Goal: Task Accomplishment & Management: Use online tool/utility

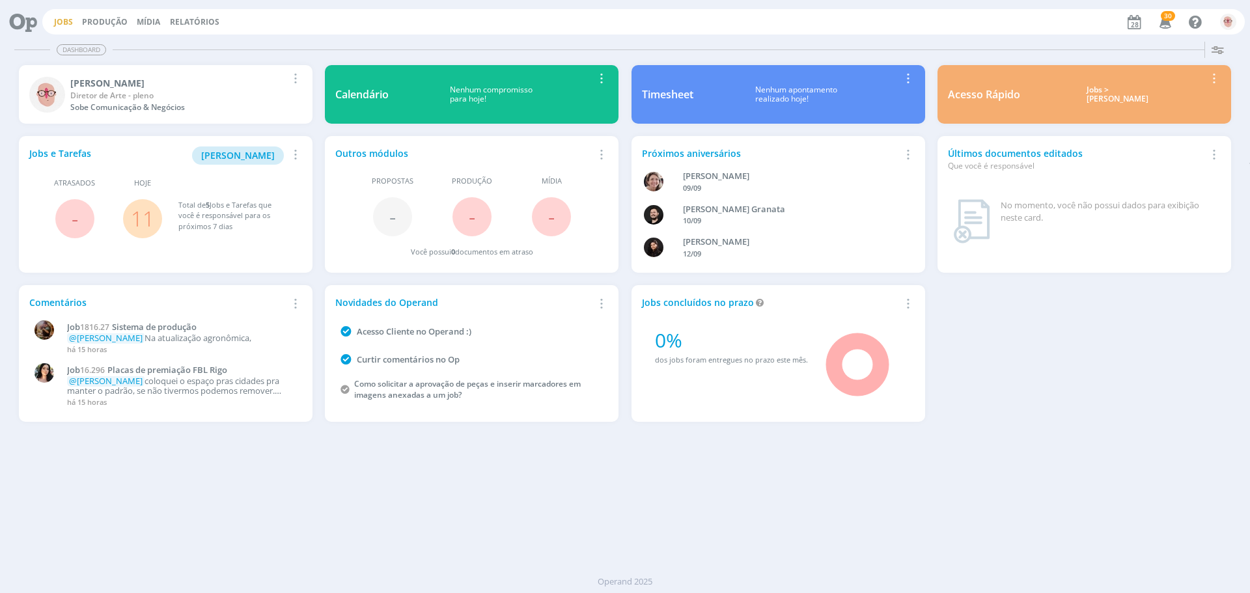
click at [64, 20] on link "Jobs" at bounding box center [63, 21] width 19 height 11
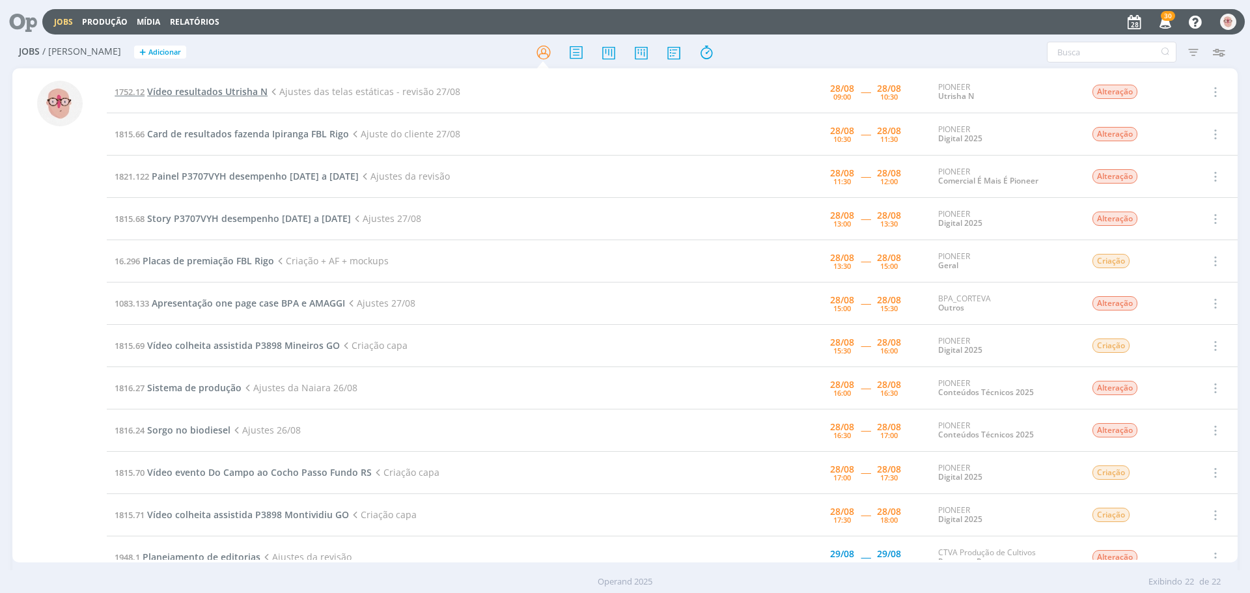
click at [193, 91] on span "Vídeo resultados Utrisha N" at bounding box center [207, 91] width 120 height 12
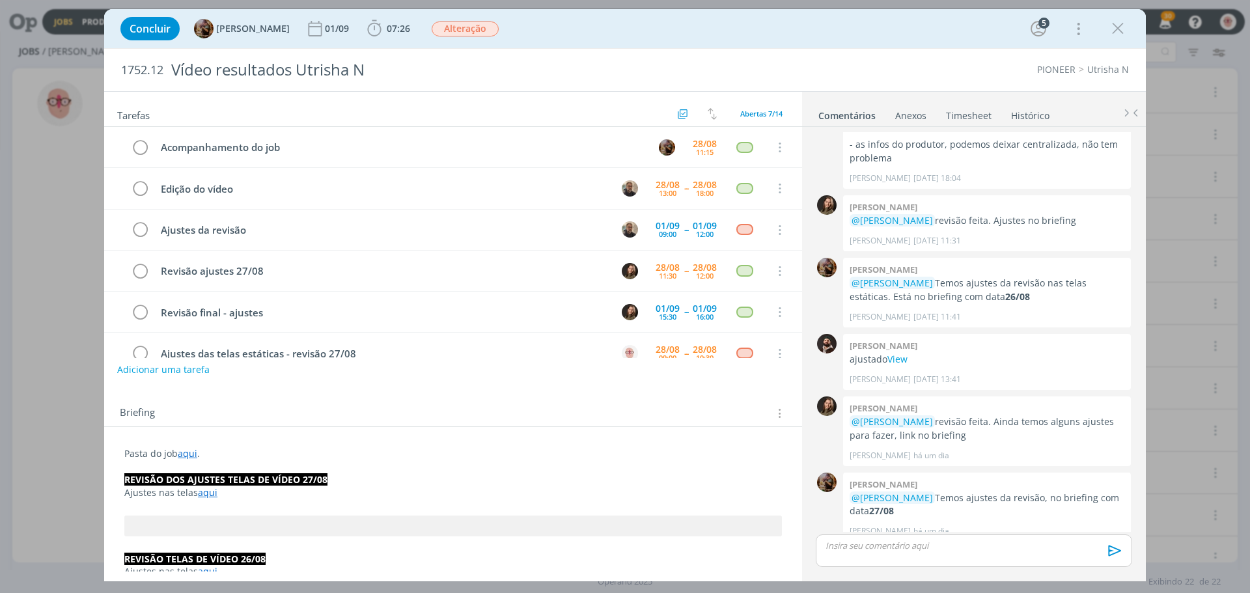
scroll to position [68, 0]
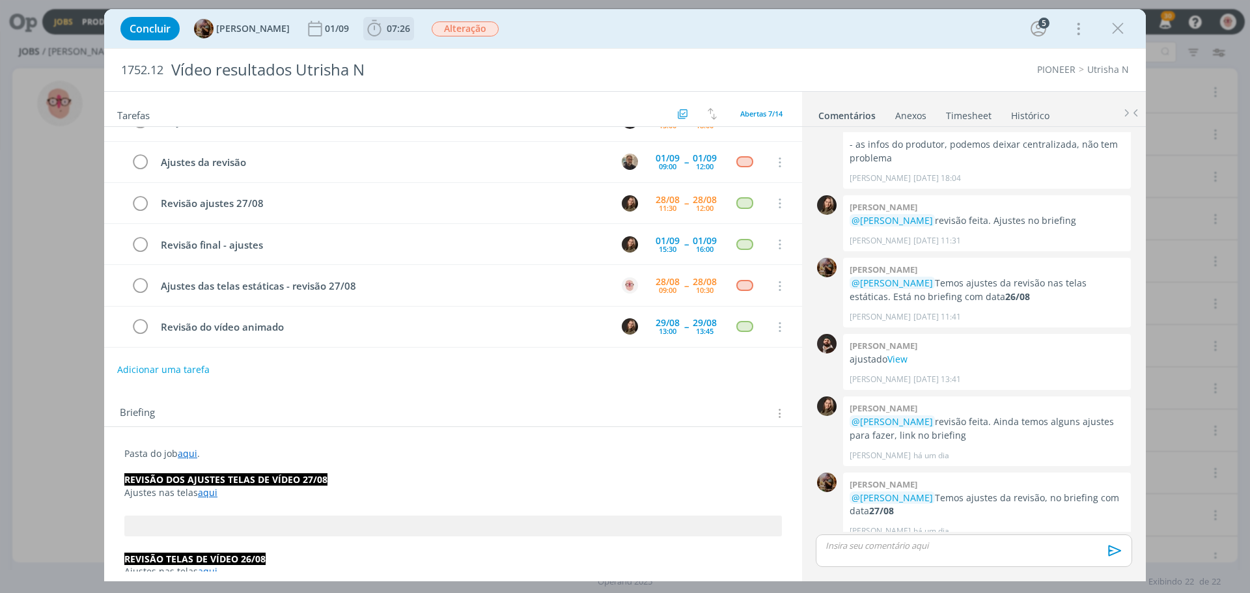
click at [376, 31] on icon "dialog" at bounding box center [375, 29] width 20 height 20
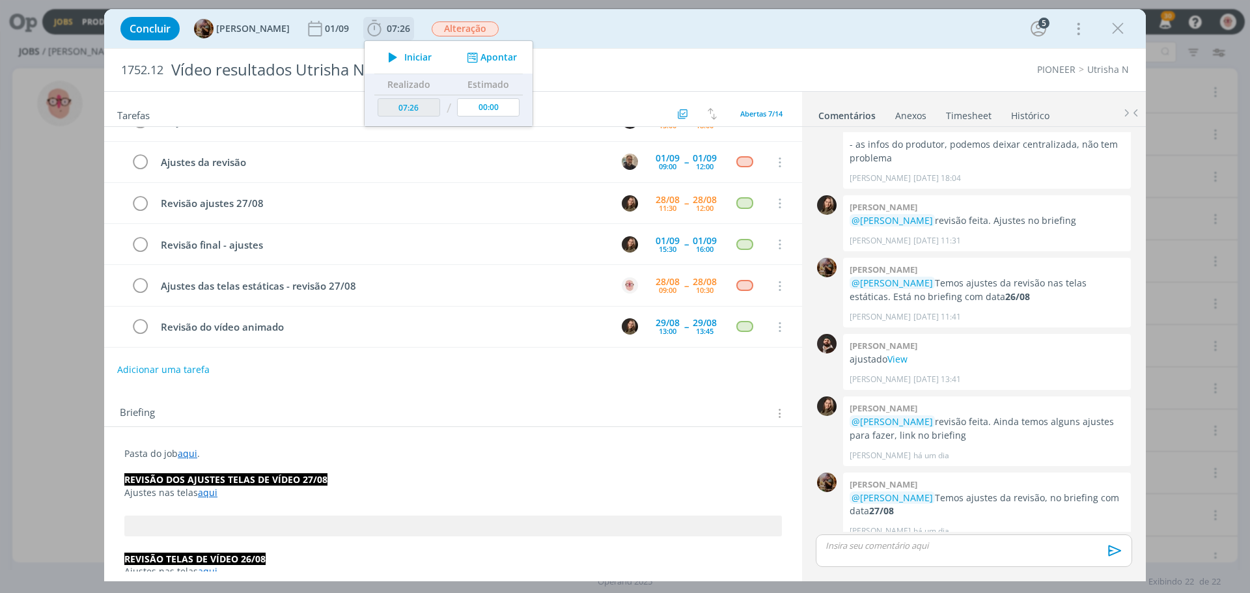
click at [400, 55] on icon "dialog" at bounding box center [393, 57] width 23 height 17
click at [706, 35] on div "Concluir [PERSON_NAME] [DATE] 07:26 Parar Apontar Data * [DATE] Horas * 00:00 T…" at bounding box center [625, 28] width 1022 height 31
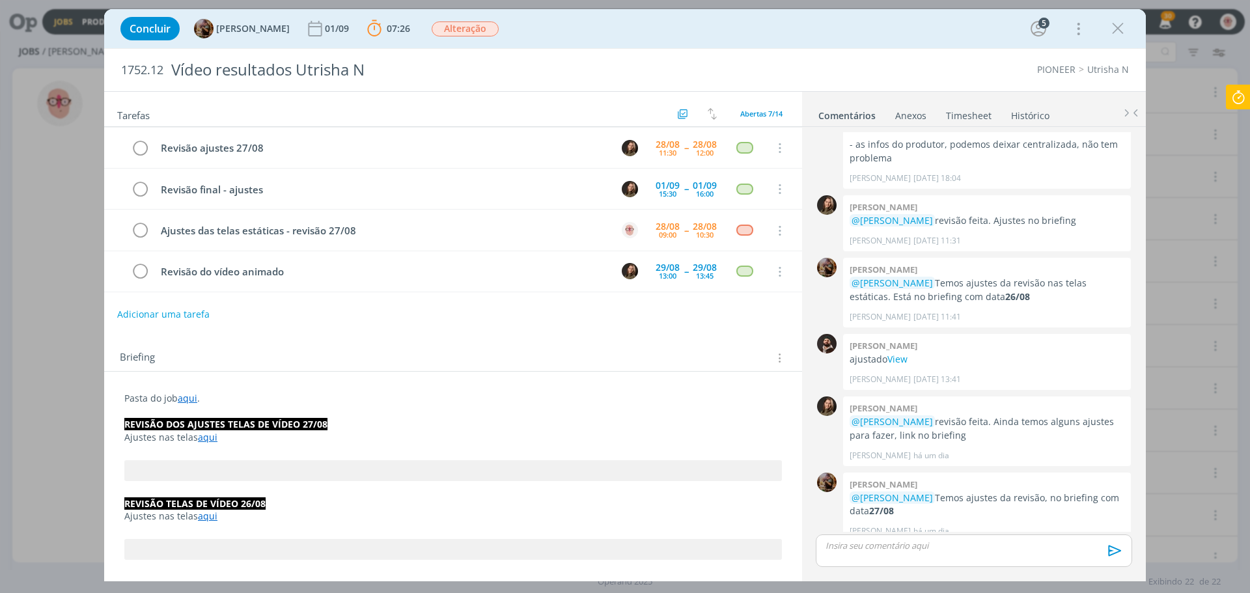
scroll to position [130, 0]
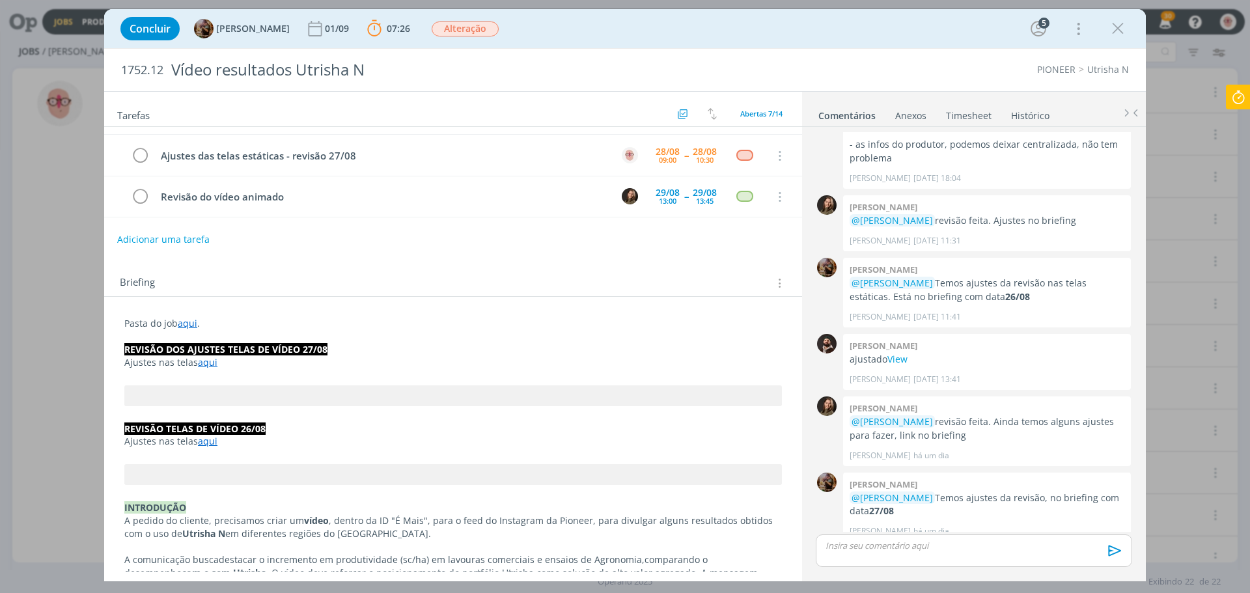
click at [208, 363] on link "aqui" at bounding box center [208, 362] width 20 height 12
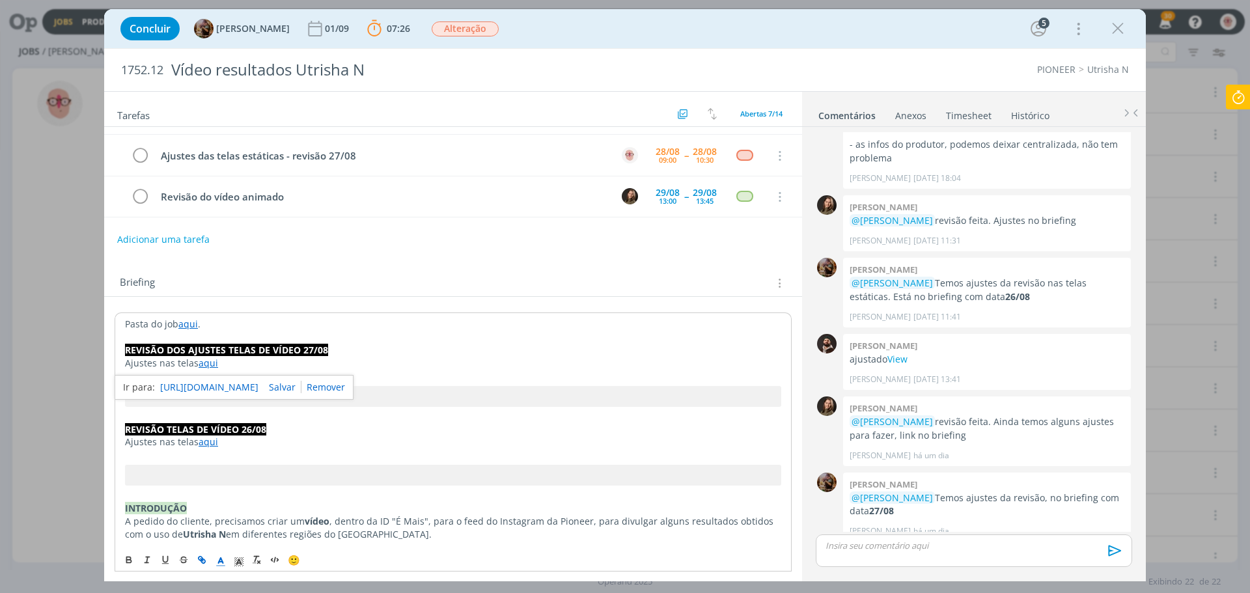
click at [250, 388] on link "[URL][DOMAIN_NAME]" at bounding box center [209, 387] width 98 height 17
drag, startPoint x: 916, startPoint y: 341, endPoint x: 845, endPoint y: 348, distance: 71.3
click at [845, 348] on div "[PERSON_NAME] ajustado View [PERSON_NAME] [DATE] 13:41 👍" at bounding box center [987, 362] width 288 height 56
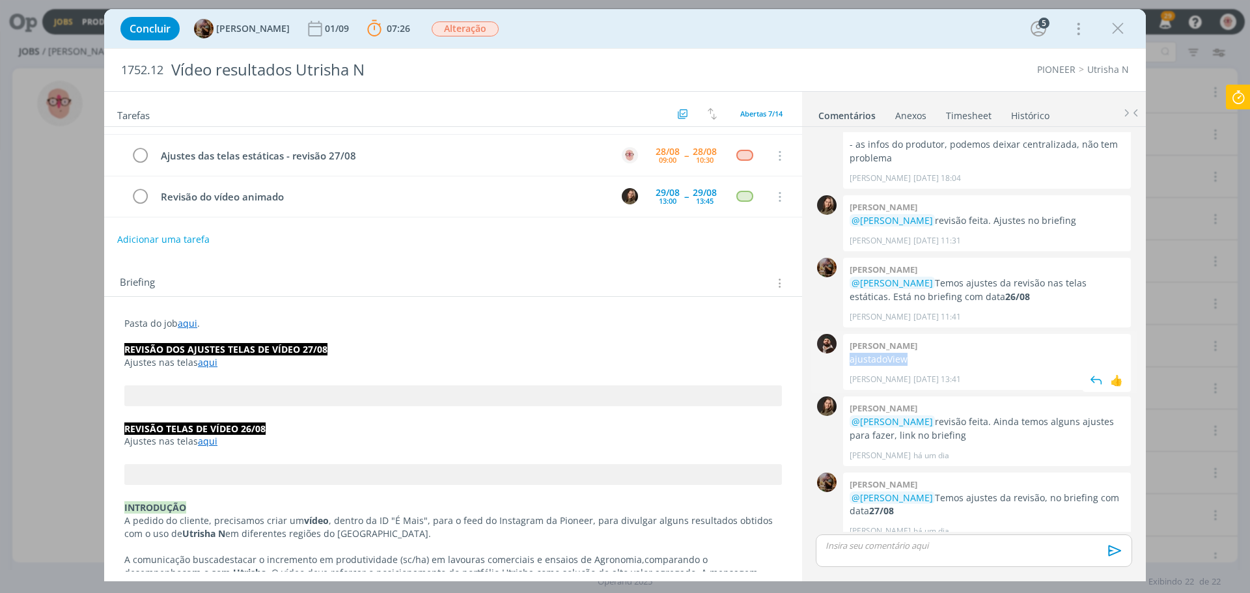
copy p "ajustado View"
click at [137, 153] on icon "dialog" at bounding box center [140, 157] width 18 height 20
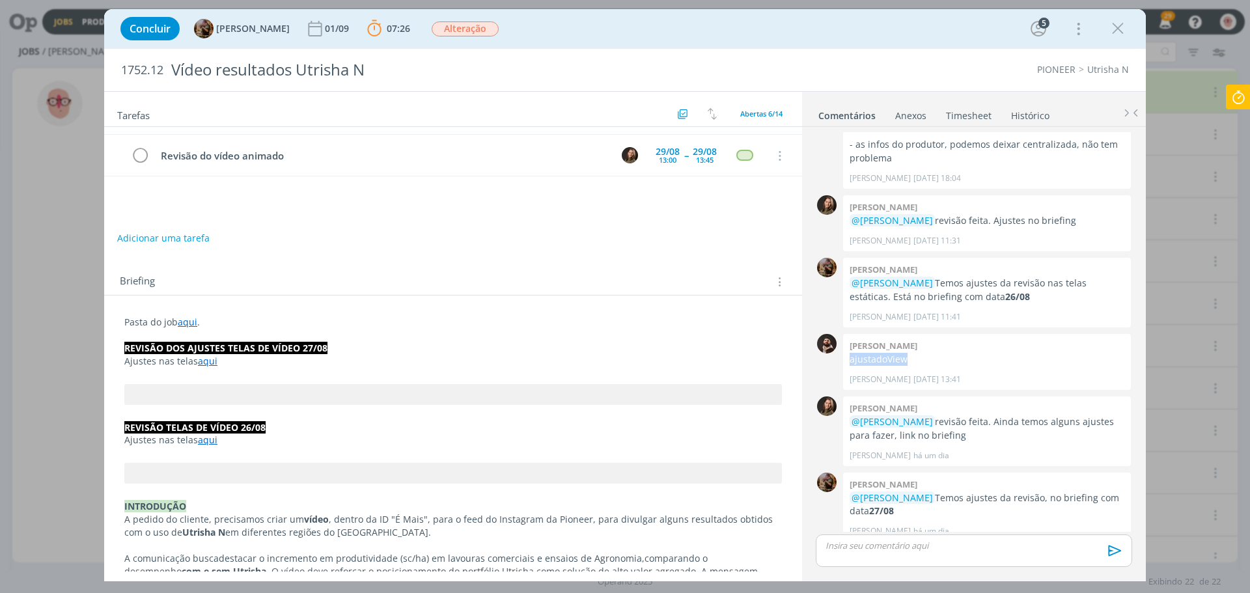
scroll to position [171, 0]
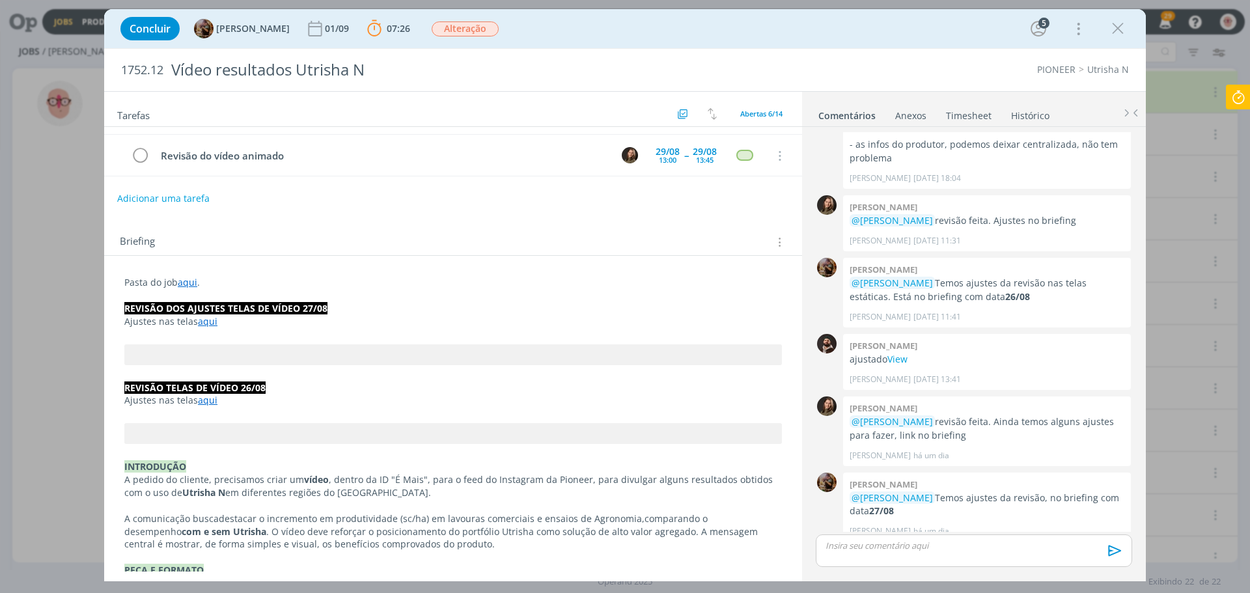
click at [939, 548] on p "dialog" at bounding box center [974, 546] width 296 height 12
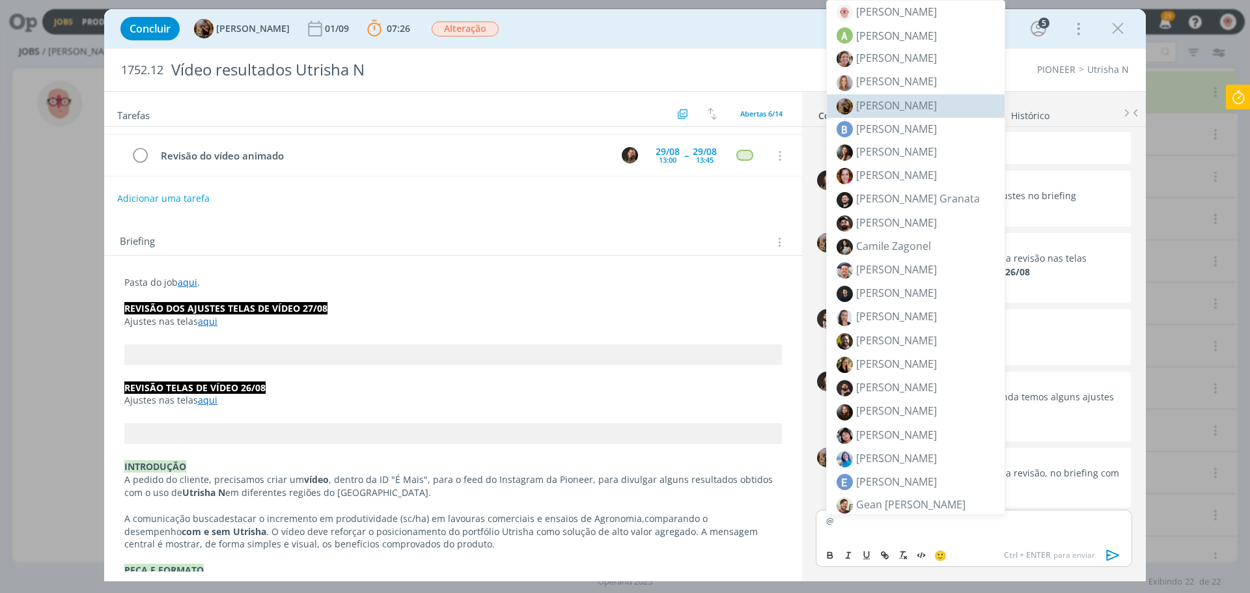
click at [916, 105] on span "[PERSON_NAME]" at bounding box center [896, 105] width 81 height 14
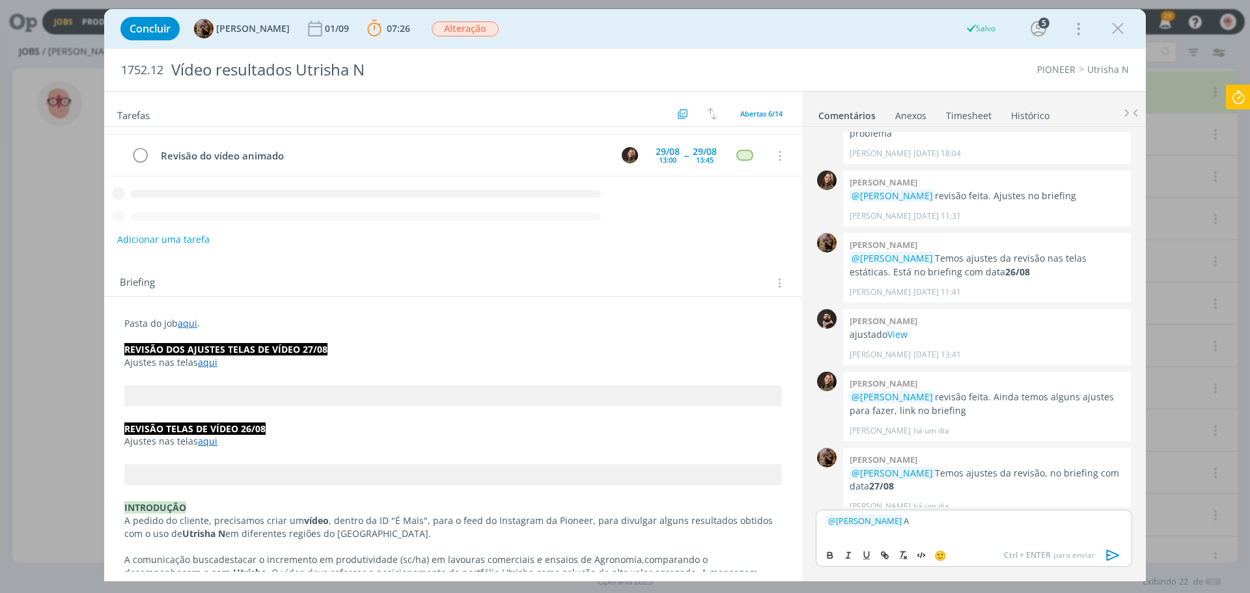
scroll to position [171, 0]
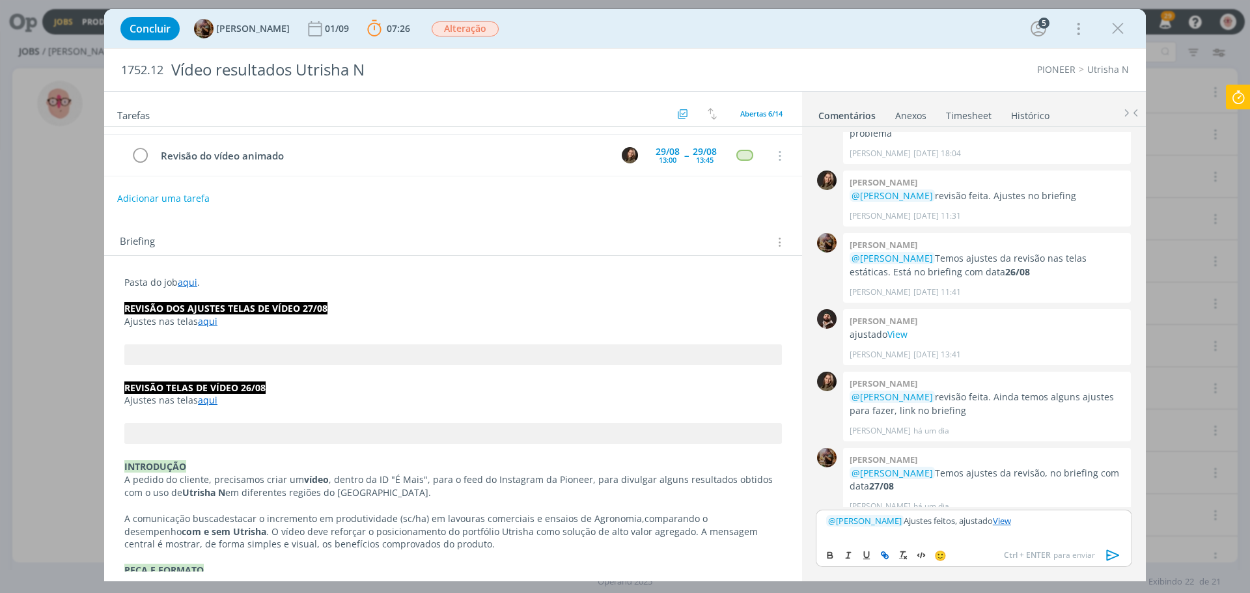
drag, startPoint x: 1007, startPoint y: 523, endPoint x: 975, endPoint y: 521, distance: 32.6
click at [975, 521] on p "﻿ @ [PERSON_NAME] ﻿ Ajustes feitos, ajustado View" at bounding box center [974, 521] width 296 height 12
click at [972, 522] on p "﻿ @ [PERSON_NAME] ﻿ Ajustes feitos,está aqui View" at bounding box center [974, 521] width 296 height 12
click at [1116, 553] on icon "dialog" at bounding box center [1114, 556] width 20 height 20
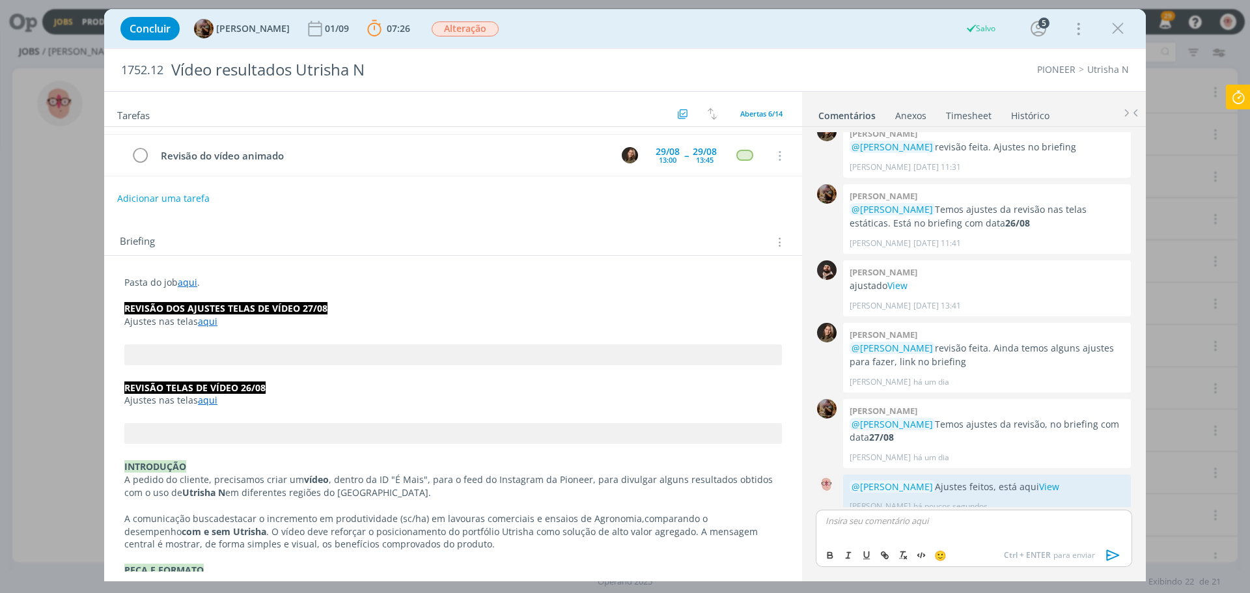
click at [1238, 88] on icon at bounding box center [1238, 97] width 23 height 25
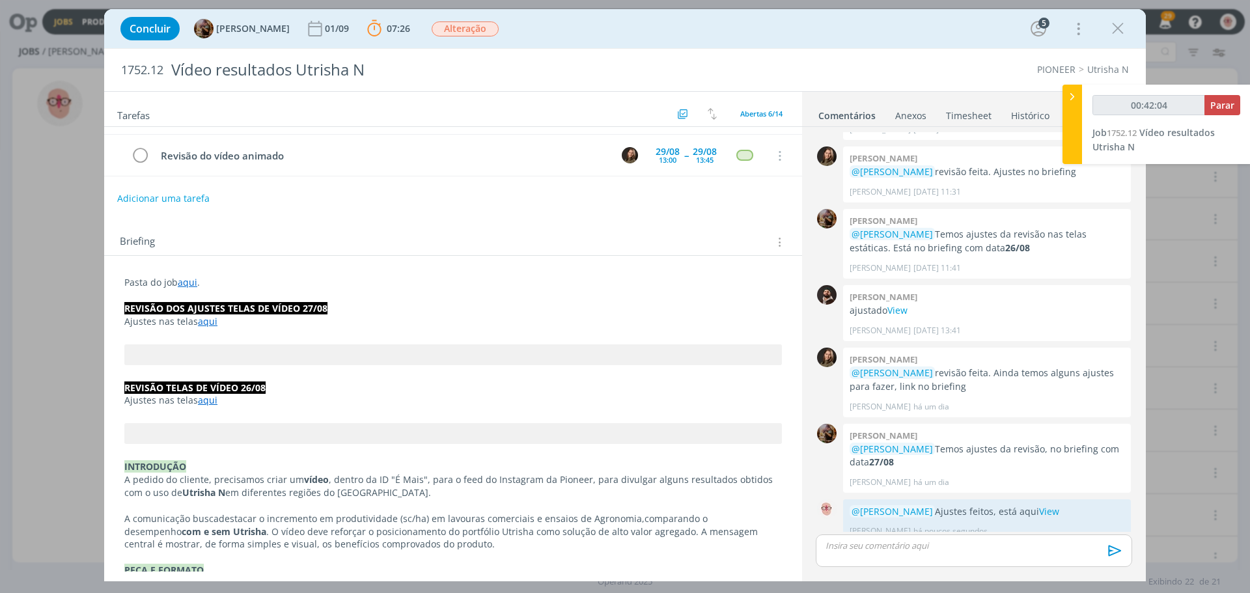
type input "00:42:05"
click at [1215, 107] on span "Parar" at bounding box center [1222, 105] width 24 height 12
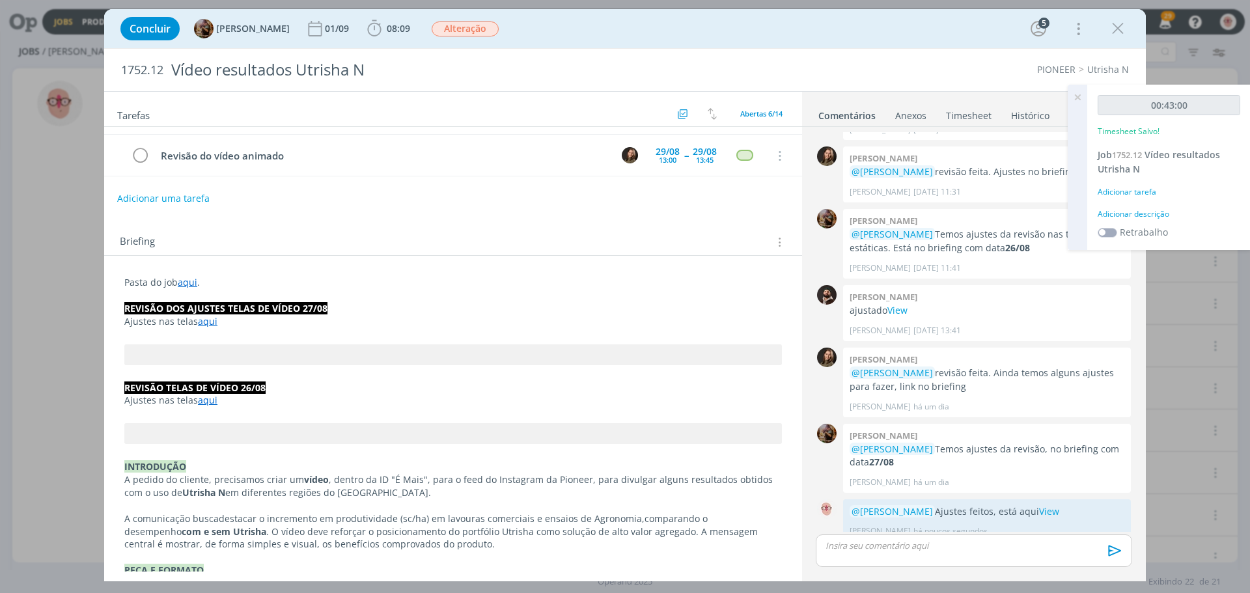
click at [1152, 214] on div "Adicionar descrição" at bounding box center [1169, 214] width 143 height 12
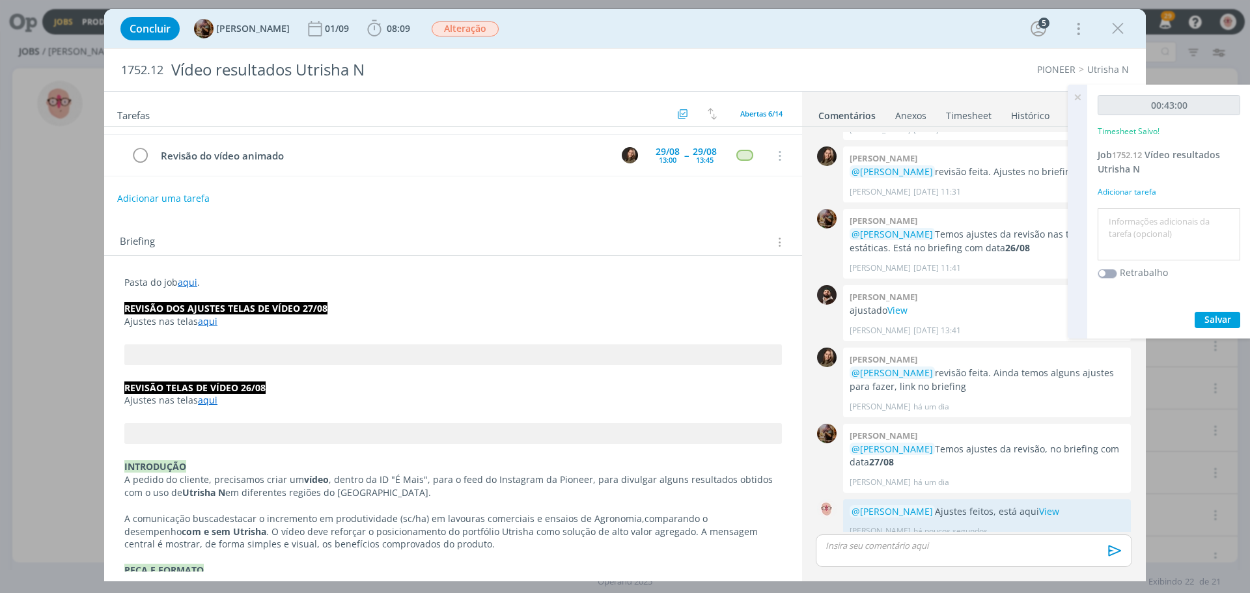
click at [1152, 214] on textarea at bounding box center [1169, 235] width 136 height 46
type textarea "Ajustes"
click at [1080, 100] on icon at bounding box center [1077, 97] width 23 height 25
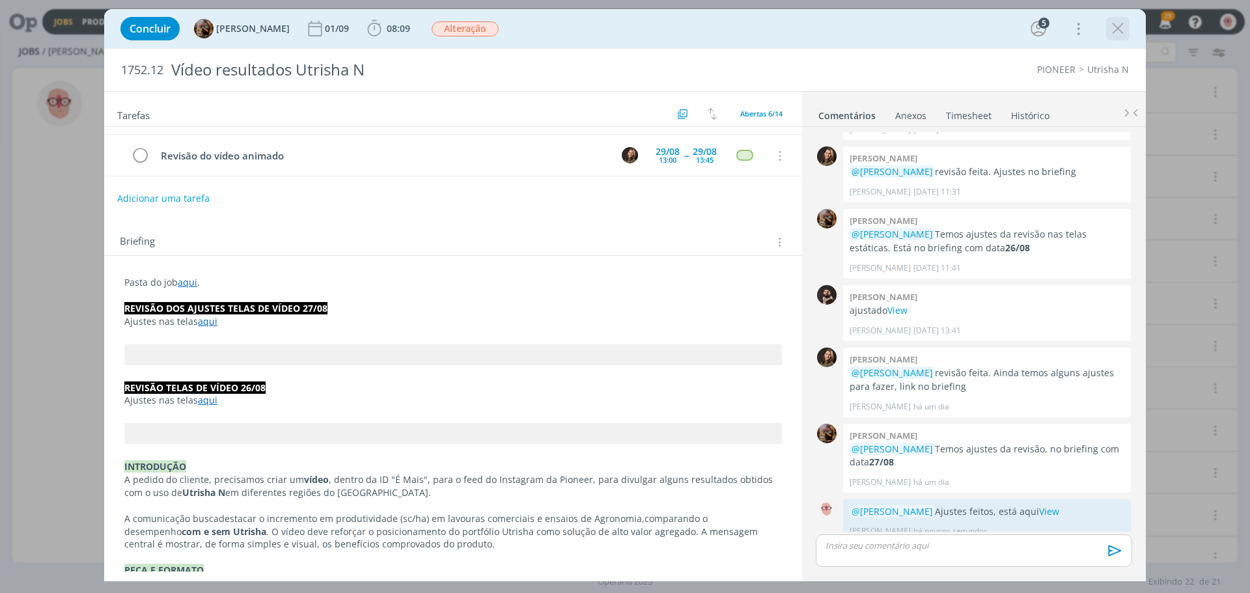
click at [1125, 29] on icon "dialog" at bounding box center [1118, 29] width 20 height 20
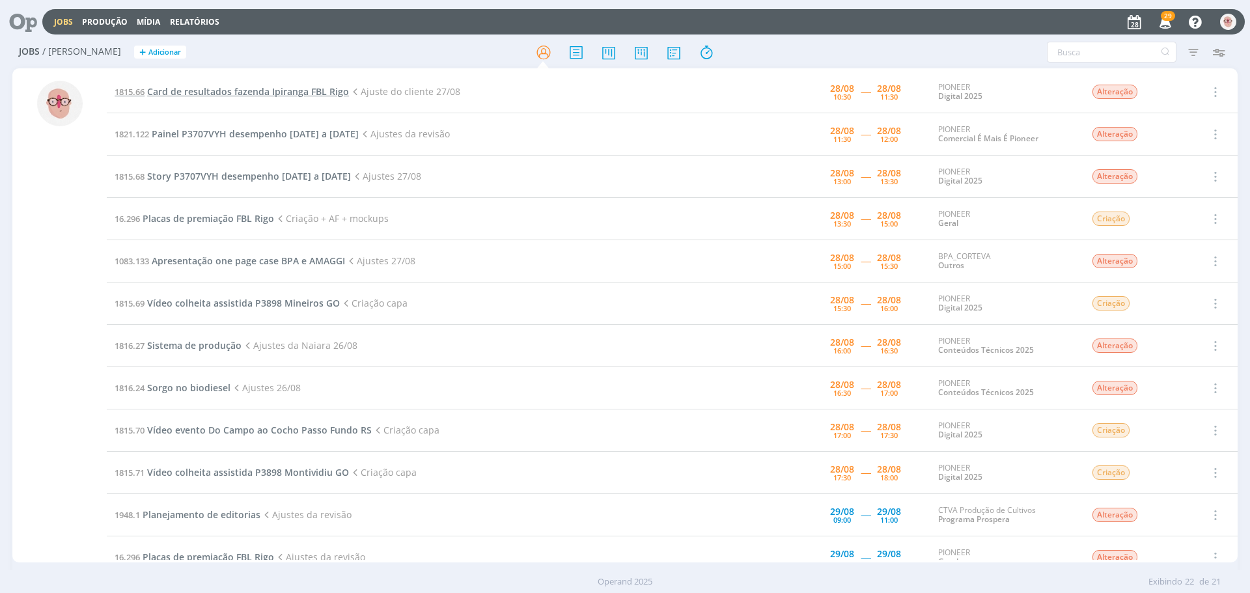
click at [236, 92] on span "Card de resultados fazenda Ipiranga FBL Rigo" at bounding box center [248, 91] width 202 height 12
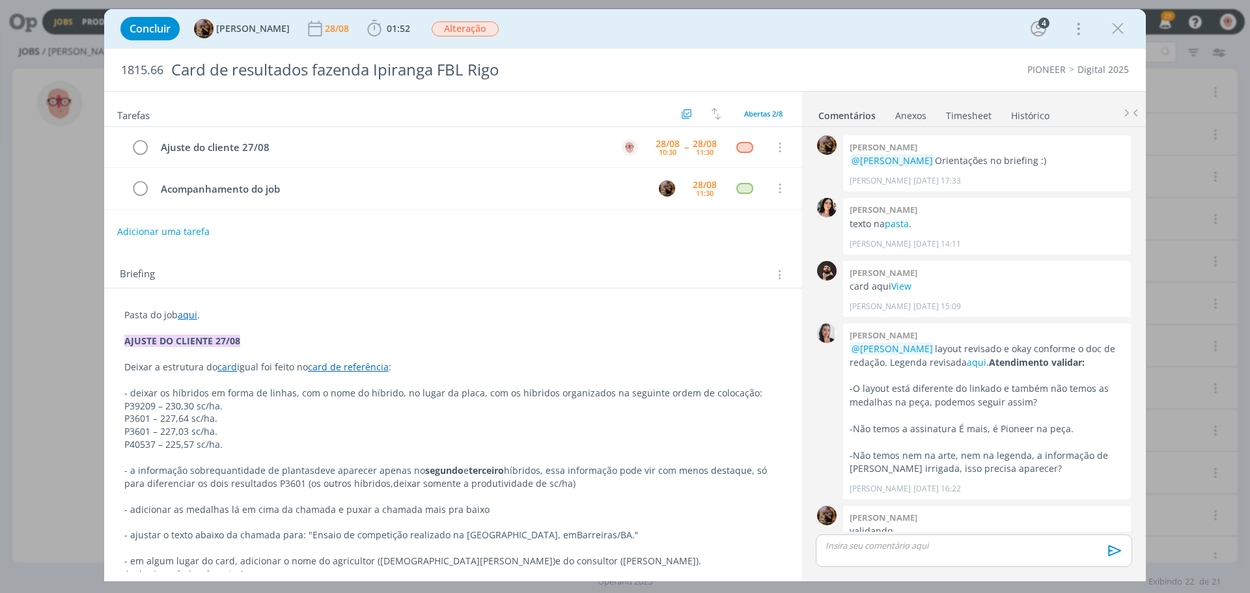
scroll to position [297, 0]
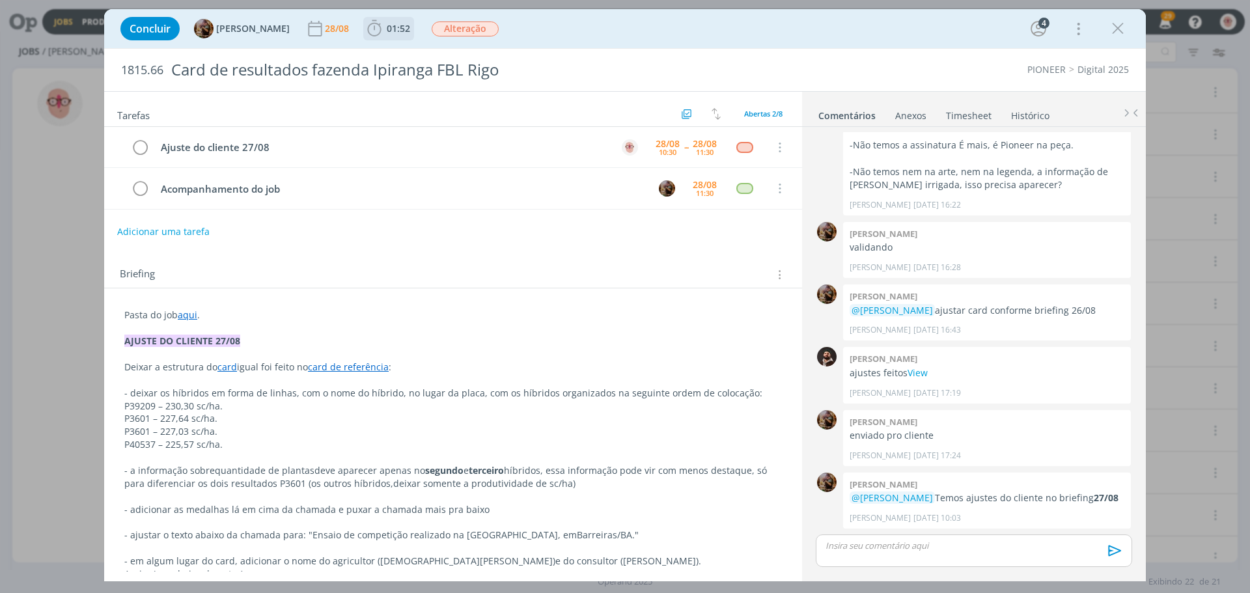
click at [384, 31] on icon "dialog" at bounding box center [375, 29] width 20 height 20
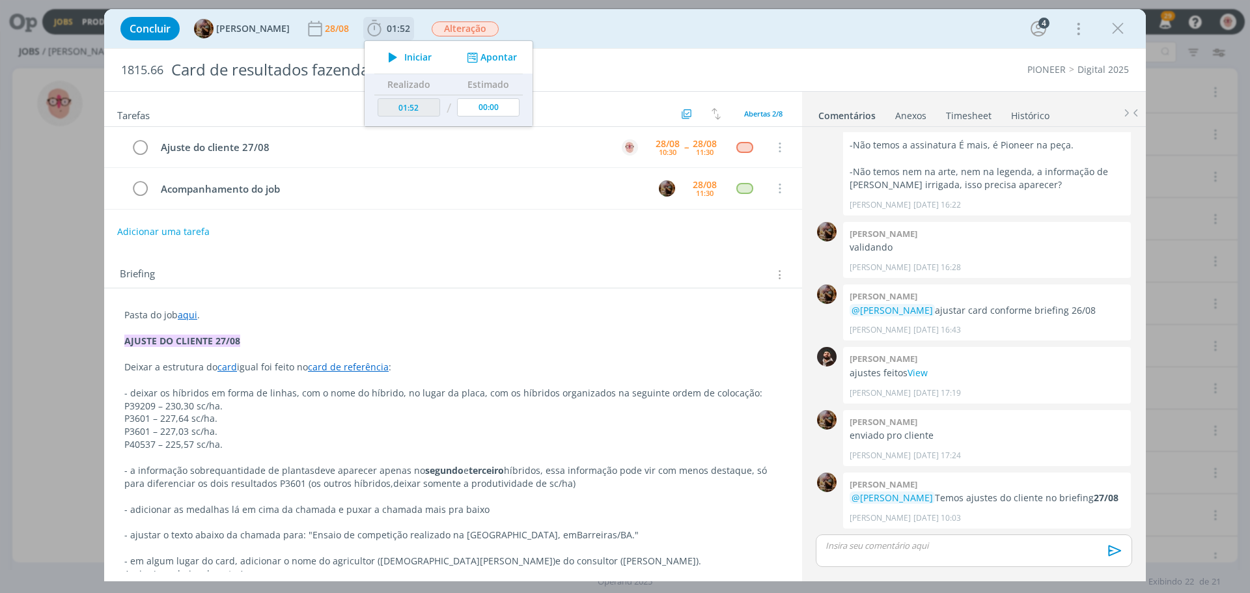
click at [404, 57] on icon "dialog" at bounding box center [393, 57] width 23 height 17
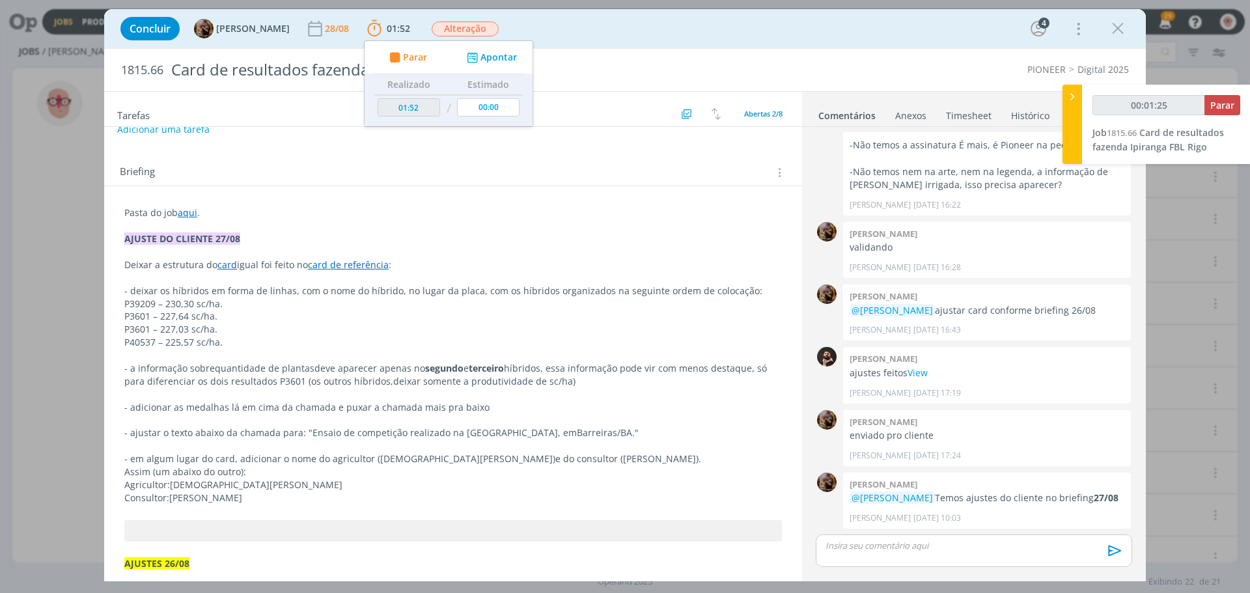
scroll to position [130, 0]
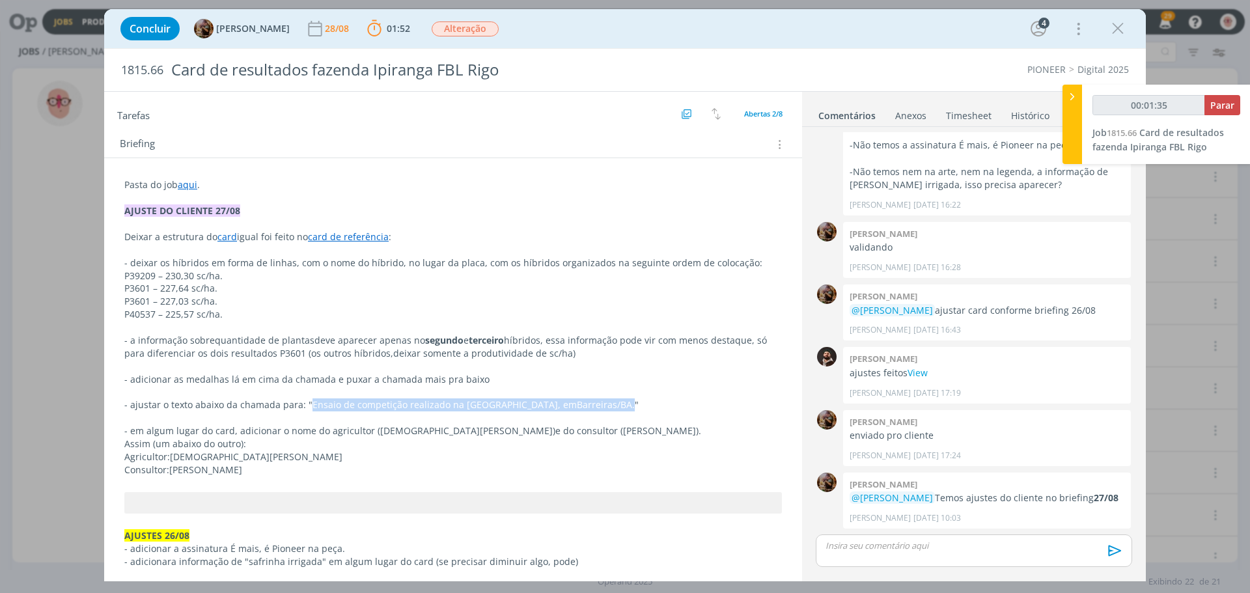
drag, startPoint x: 305, startPoint y: 404, endPoint x: 603, endPoint y: 402, distance: 297.6
click at [603, 402] on p "- ajustar o texto abaixo da chamada para: "Ensaio de competição realizado na [G…" at bounding box center [453, 404] width 658 height 13
copy p "Ensaio de competição realizado na fazenda [GEOGRAPHIC_DATA], em [GEOGRAPHIC_DAT…"
click at [361, 235] on link "card de referência" at bounding box center [348, 237] width 81 height 12
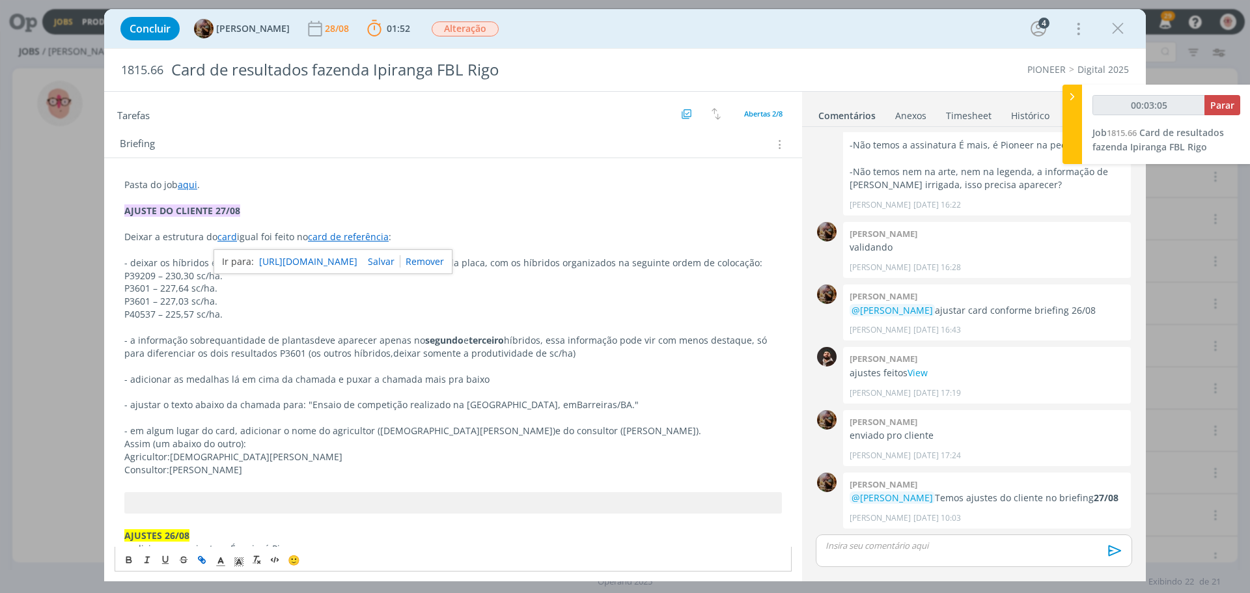
click at [355, 262] on link "[URL][DOMAIN_NAME]" at bounding box center [308, 261] width 98 height 17
click at [283, 305] on p "P3601 – 227,03 sc/ha." at bounding box center [453, 301] width 658 height 13
drag, startPoint x: 123, startPoint y: 272, endPoint x: 155, endPoint y: 272, distance: 31.9
copy p "P39209"
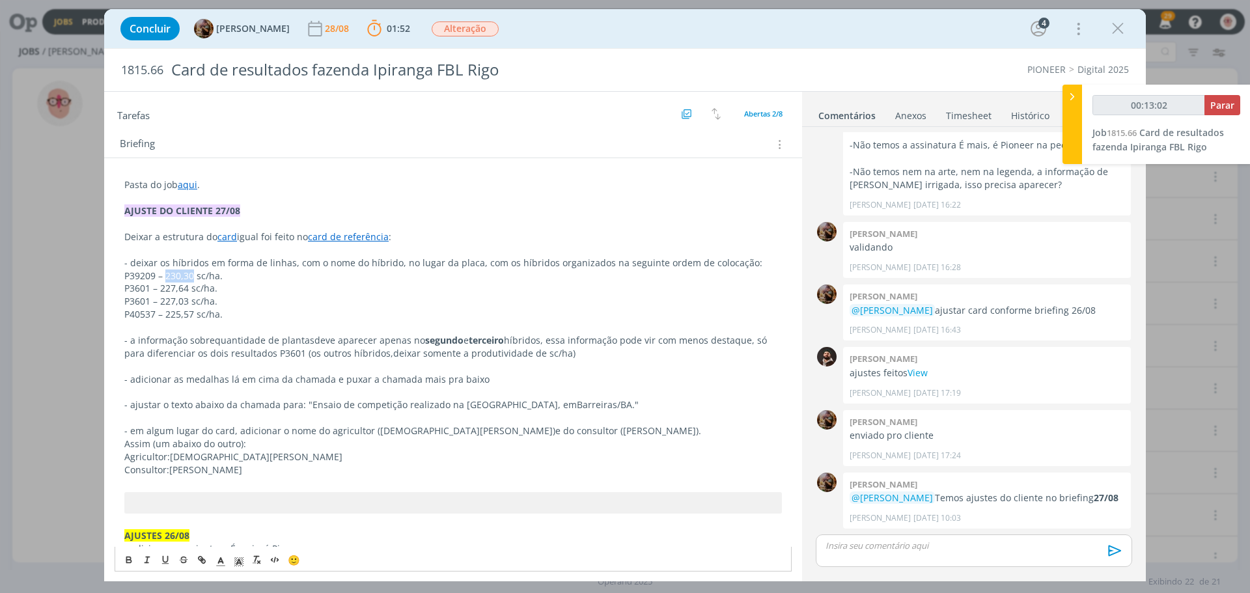
drag, startPoint x: 165, startPoint y: 275, endPoint x: 195, endPoint y: 277, distance: 30.0
click at [195, 277] on p "P39209 – 230,30 sc/ha." at bounding box center [453, 276] width 658 height 13
copy p "230,30"
drag, startPoint x: 126, startPoint y: 287, endPoint x: 149, endPoint y: 287, distance: 23.4
click at [149, 287] on p "P3601 – 227,64 sc/ha." at bounding box center [453, 288] width 658 height 13
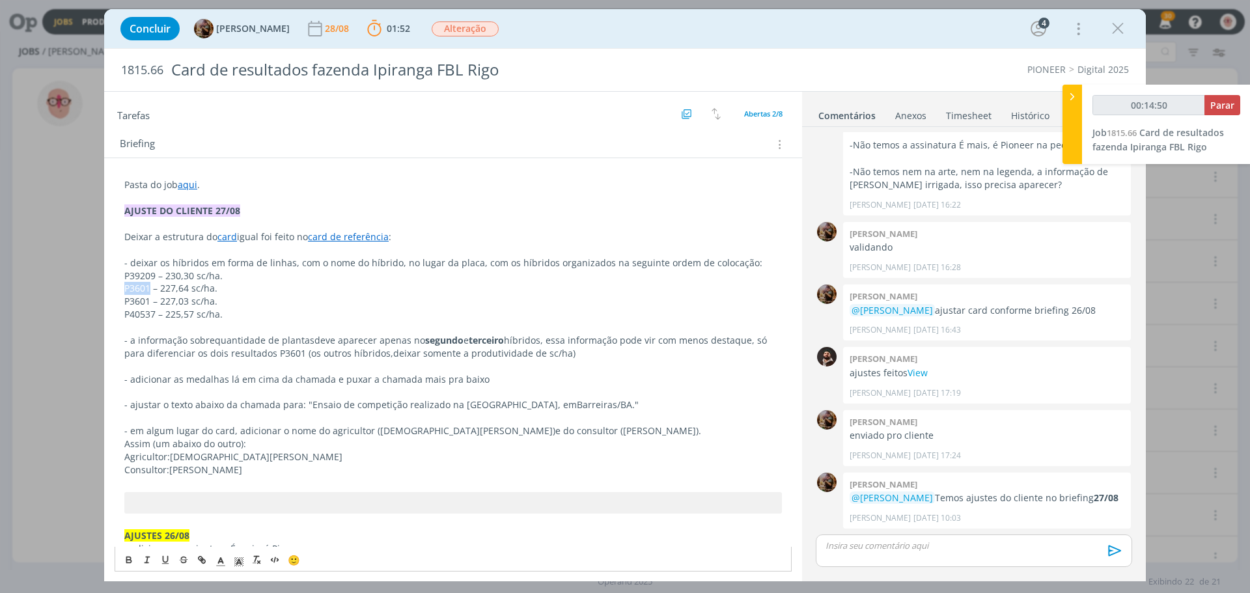
copy p "P3601"
drag, startPoint x: 160, startPoint y: 287, endPoint x: 189, endPoint y: 288, distance: 28.7
click at [189, 288] on p "P3601 – 227,64 sc/ha." at bounding box center [453, 288] width 658 height 13
copy p "227,64"
drag, startPoint x: 160, startPoint y: 302, endPoint x: 188, endPoint y: 304, distance: 28.1
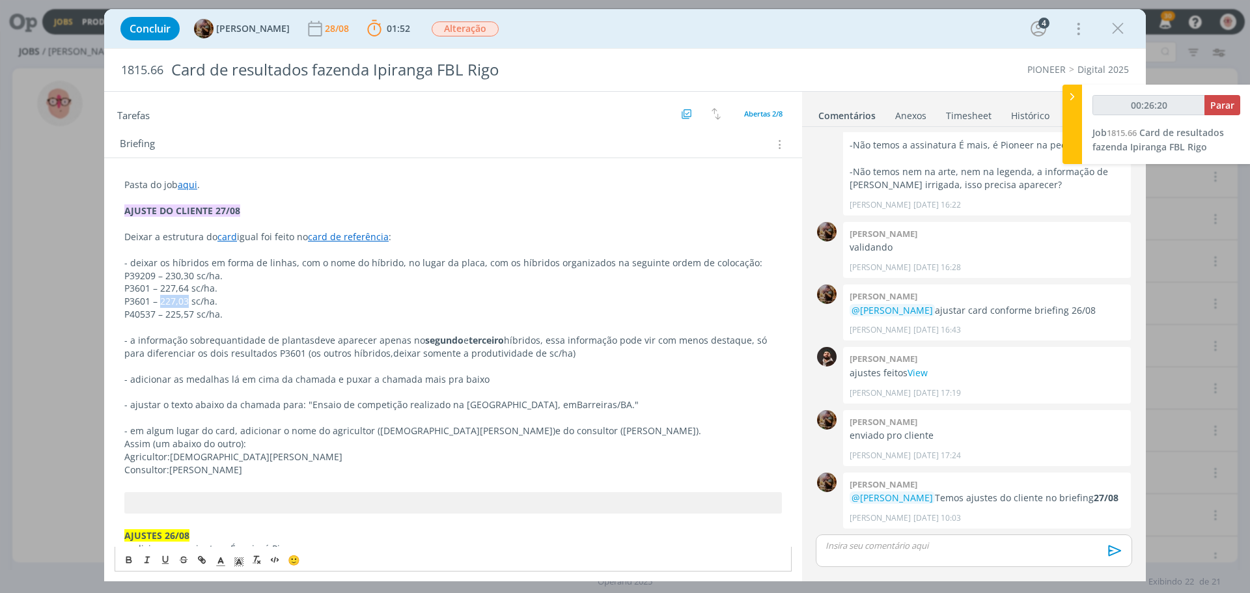
click at [188, 304] on p "P3601 – 227,03 sc/ha." at bounding box center [453, 301] width 658 height 13
copy p "227,03"
drag, startPoint x: 166, startPoint y: 314, endPoint x: 193, endPoint y: 315, distance: 26.7
click at [193, 315] on p "P40537 – 225,57 sc/ha." at bounding box center [453, 314] width 658 height 13
copy p "225,57"
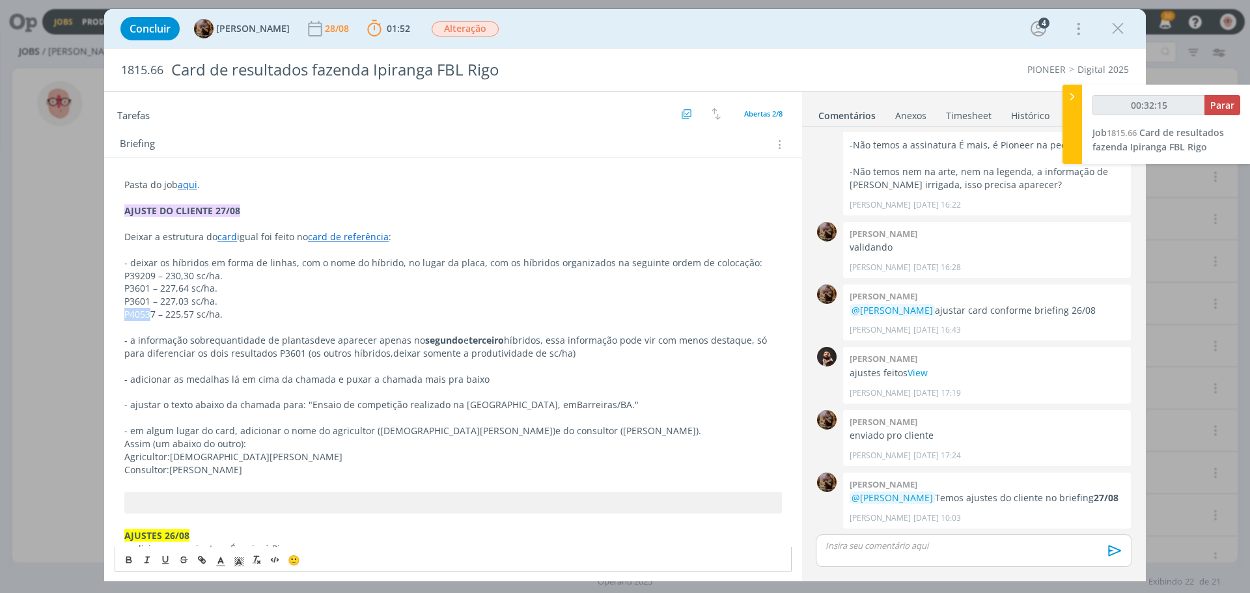
drag, startPoint x: 153, startPoint y: 312, endPoint x: 120, endPoint y: 317, distance: 33.6
drag, startPoint x: 124, startPoint y: 312, endPoint x: 154, endPoint y: 315, distance: 30.8
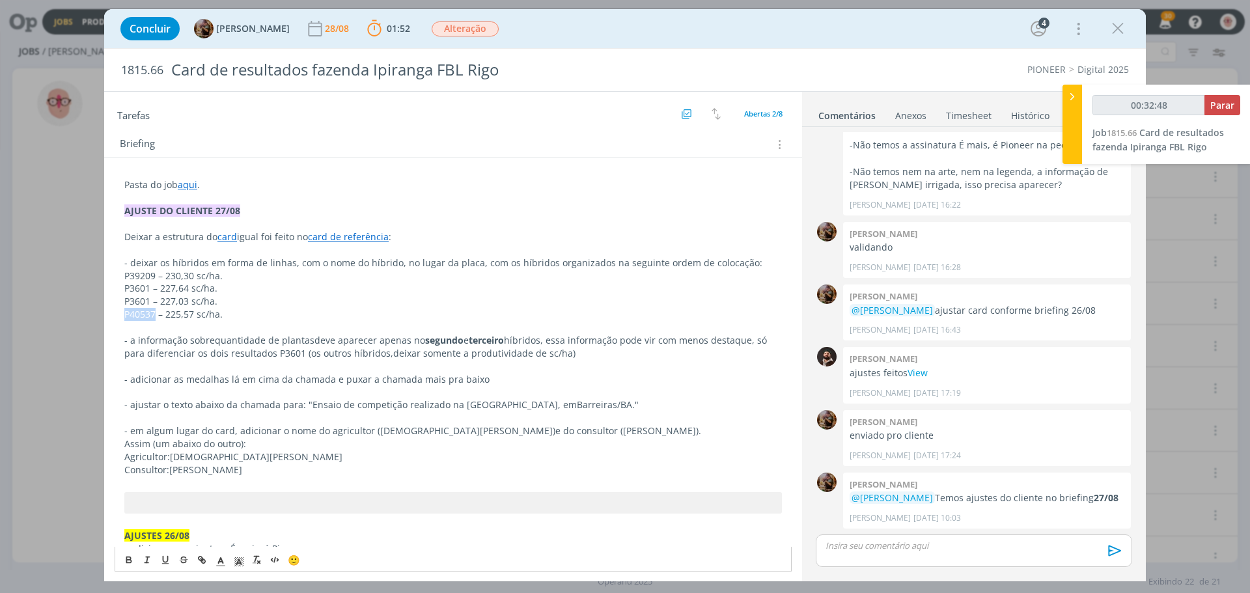
copy p "P40537"
drag, startPoint x: 125, startPoint y: 453, endPoint x: 241, endPoint y: 473, distance: 117.6
copy div "Agricultor: [PERSON_NAME] Consultor: [PERSON_NAME]"
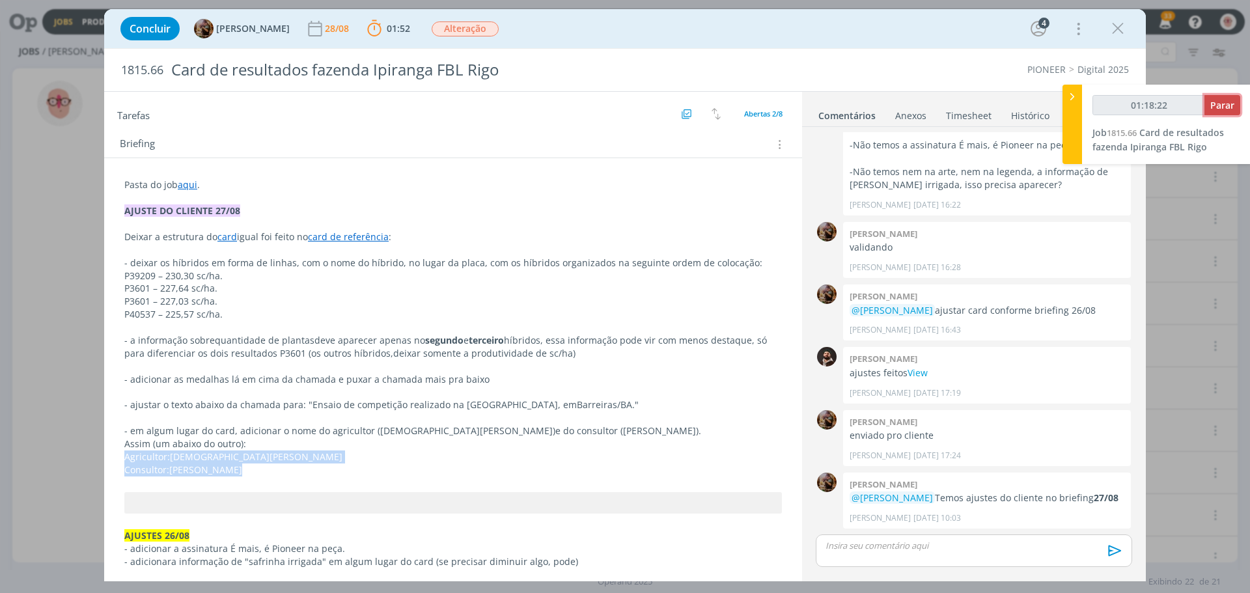
click at [1218, 104] on span "Parar" at bounding box center [1222, 105] width 24 height 12
drag, startPoint x: 850, startPoint y: 359, endPoint x: 929, endPoint y: 367, distance: 79.2
click at [929, 367] on p "ajustes feitos View" at bounding box center [987, 373] width 275 height 13
type input "01:19:00"
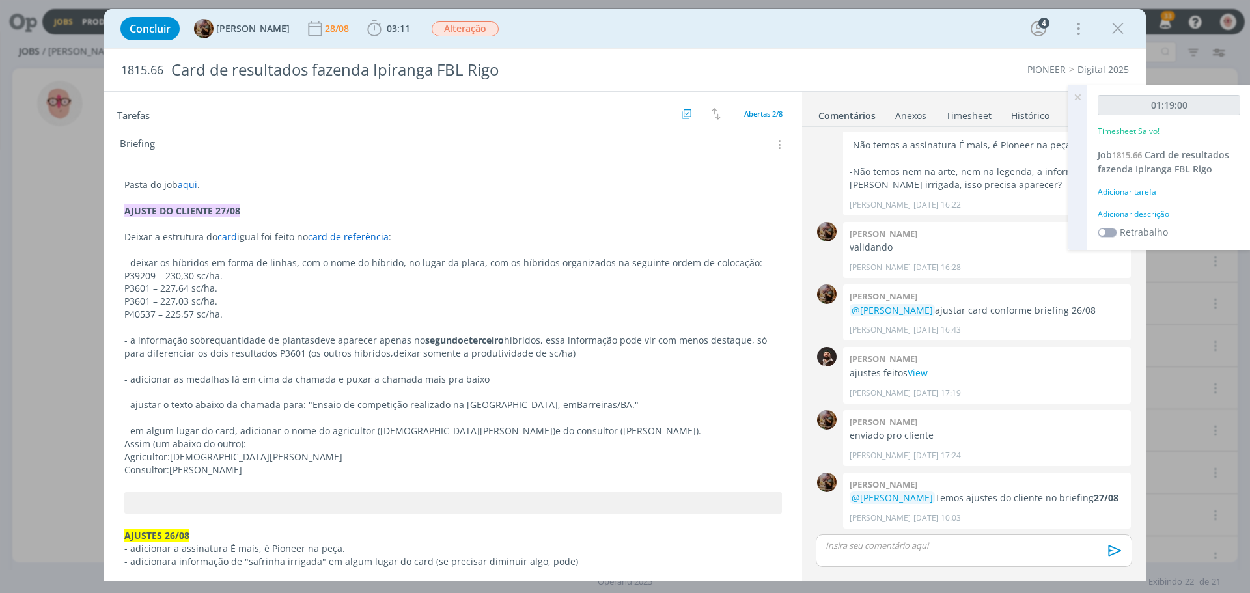
click at [966, 547] on p "dialog" at bounding box center [974, 546] width 296 height 12
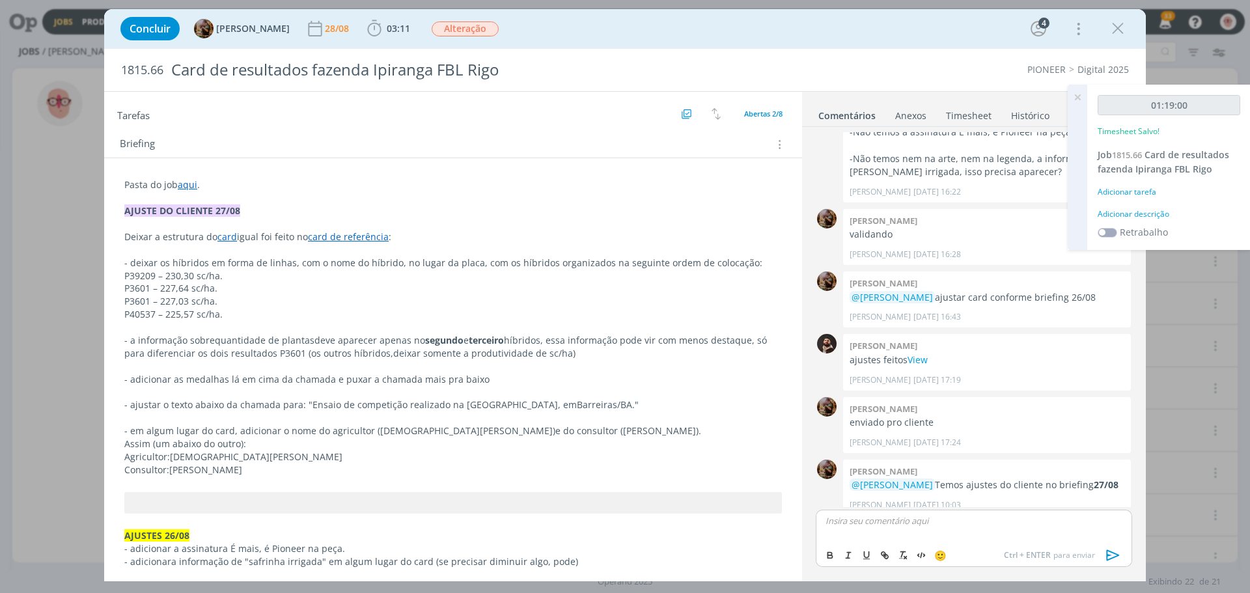
scroll to position [322, 0]
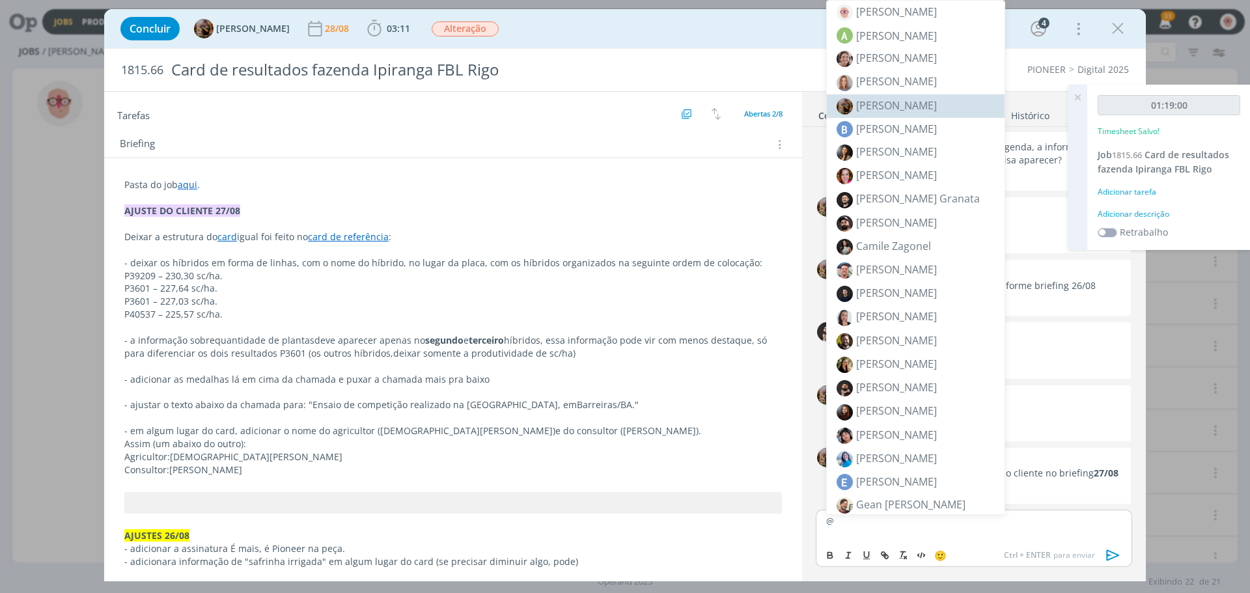
click at [901, 98] on li "[PERSON_NAME]" at bounding box center [916, 105] width 178 height 23
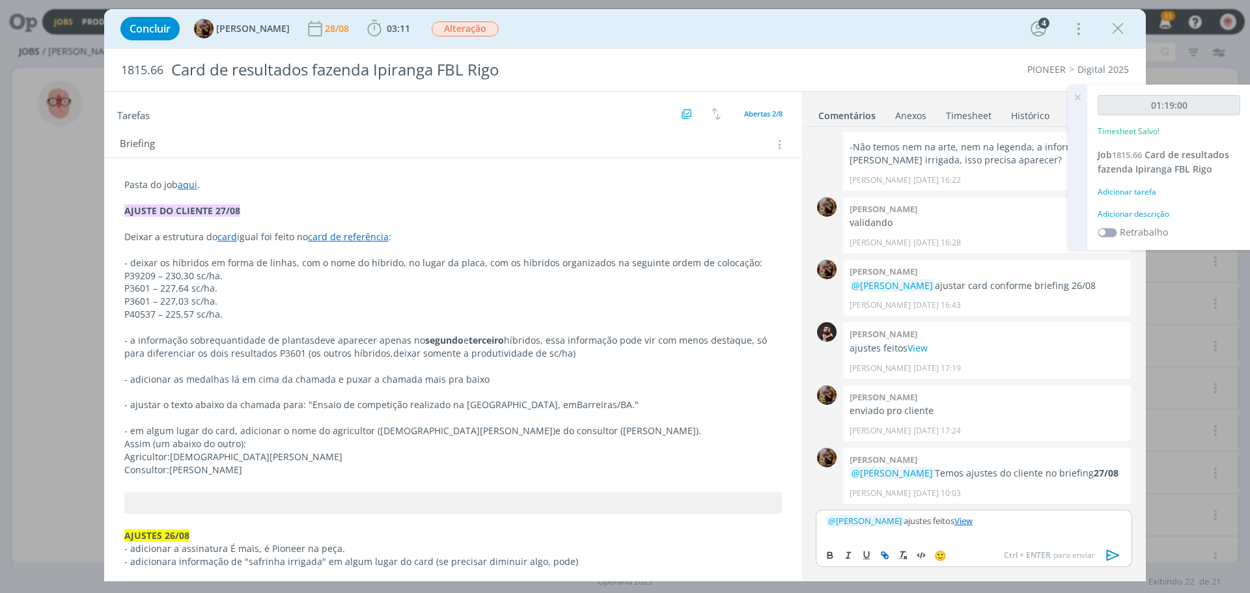
click at [920, 522] on p "﻿ @ [PERSON_NAME] ﻿ ajustes feitos View" at bounding box center [974, 521] width 296 height 12
click at [967, 520] on p "﻿ @ [PERSON_NAME] ﻿ Ajustes feitos View" at bounding box center [974, 521] width 296 height 12
click at [970, 522] on p "﻿ @ [PERSON_NAME] ﻿ Ajustes feitos View" at bounding box center [974, 521] width 296 height 12
click at [1116, 556] on icon "dialog" at bounding box center [1114, 556] width 20 height 20
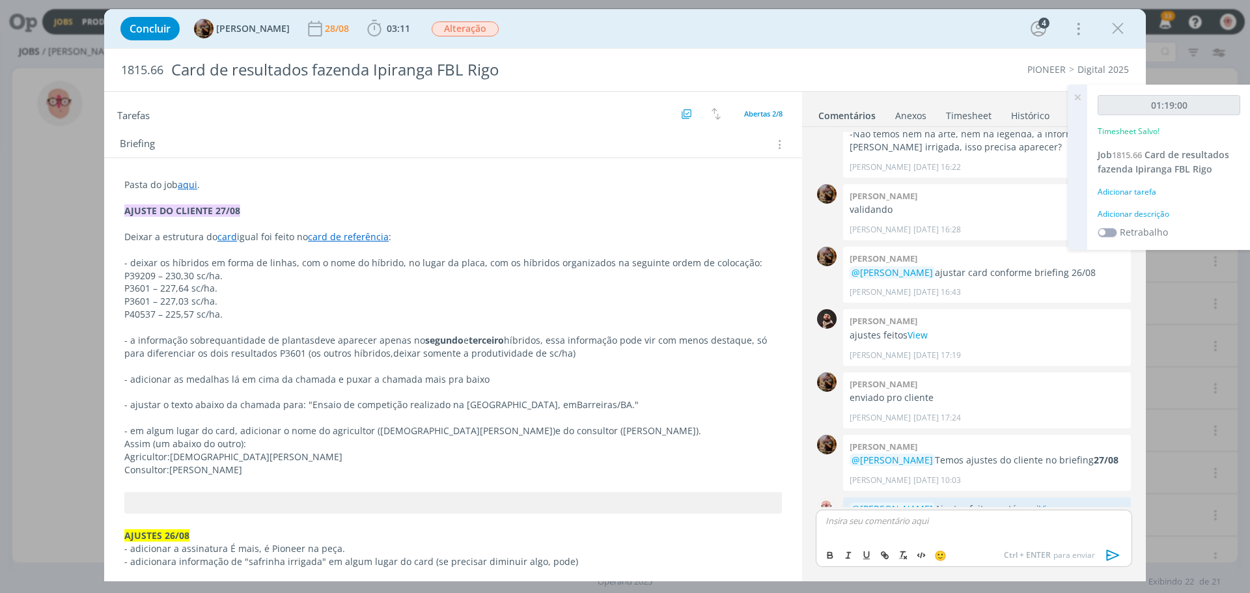
scroll to position [371, 0]
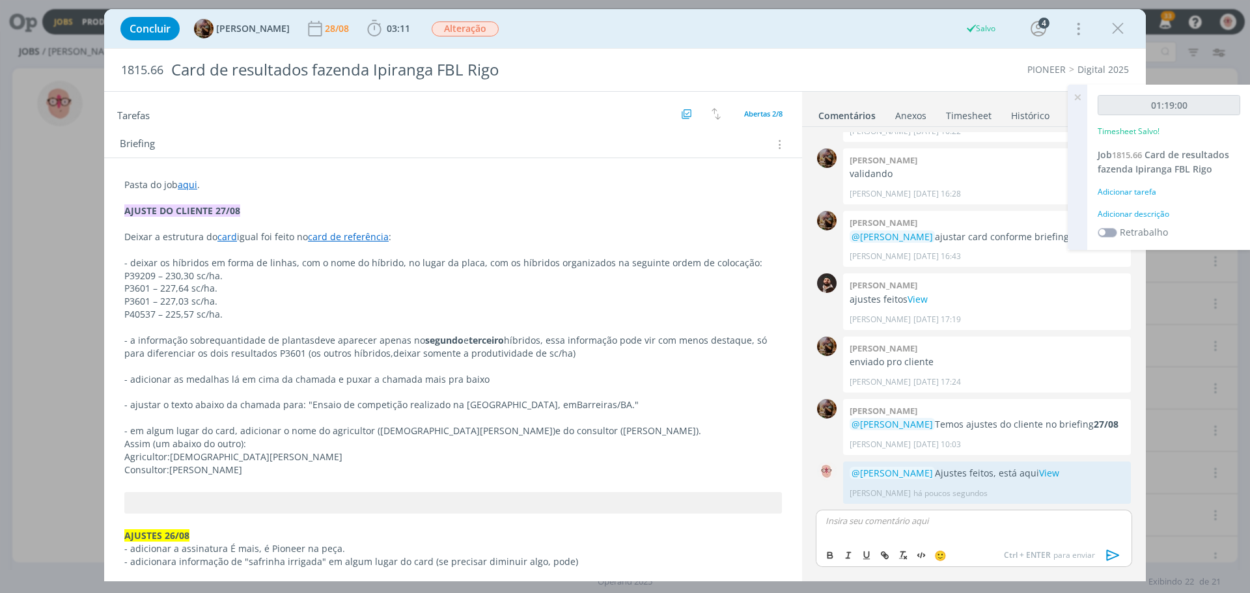
click at [1149, 211] on div "Adicionar descrição" at bounding box center [1169, 214] width 143 height 12
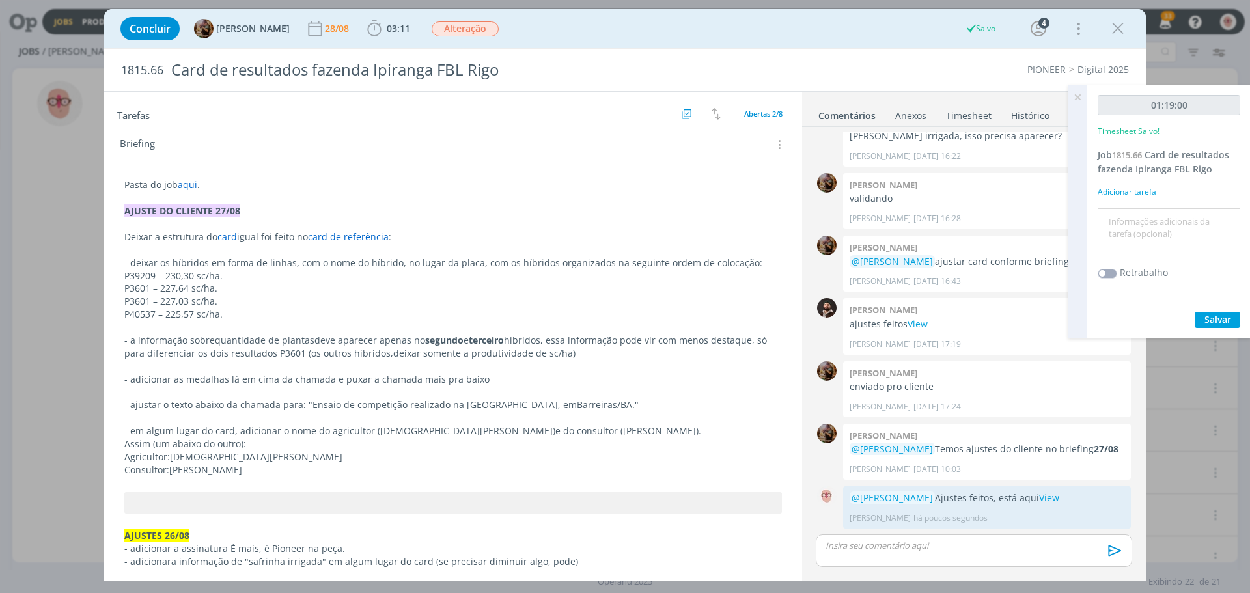
click at [1148, 228] on textarea at bounding box center [1169, 235] width 136 height 46
type textarea "Ajustes"
click at [1222, 317] on span "Salvar" at bounding box center [1218, 319] width 27 height 12
click at [1078, 97] on icon at bounding box center [1077, 97] width 23 height 25
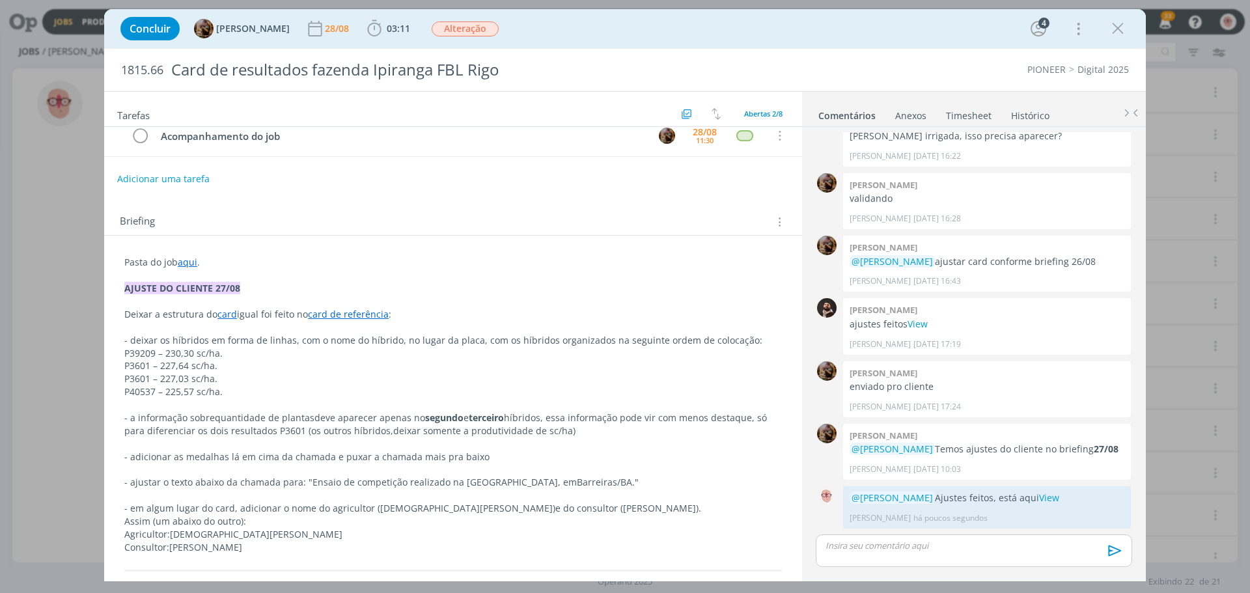
scroll to position [0, 0]
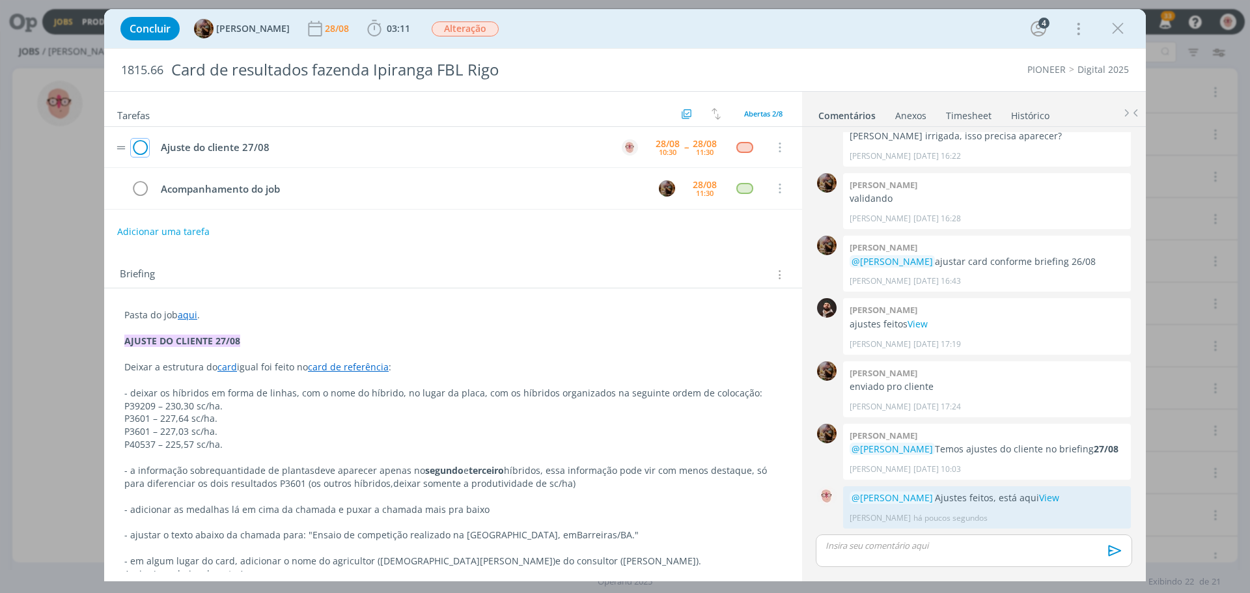
click at [135, 152] on icon "dialog" at bounding box center [140, 148] width 18 height 20
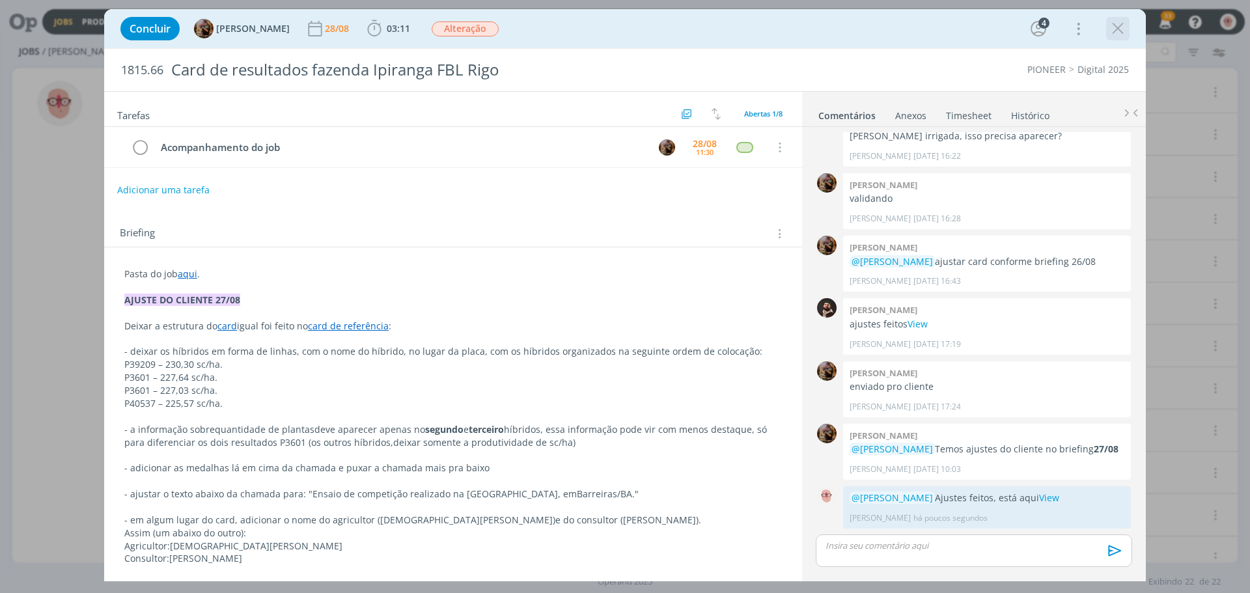
click at [1124, 28] on icon "dialog" at bounding box center [1118, 29] width 20 height 20
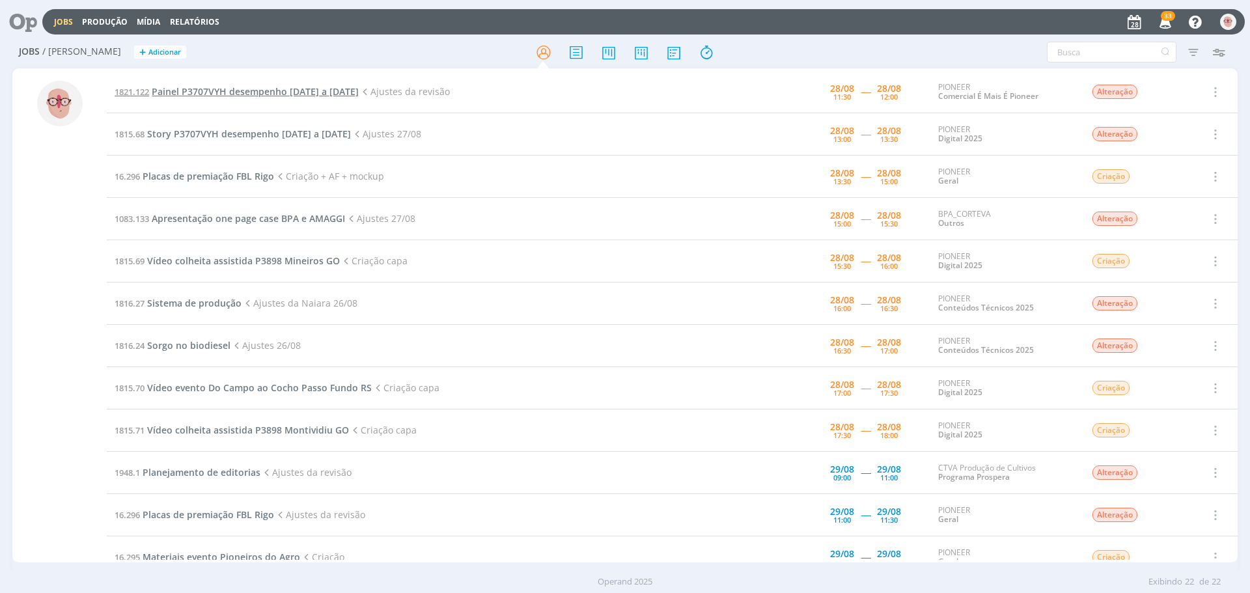
click at [243, 92] on span "Painel P3707VYH desempenho [DATE] a [DATE]" at bounding box center [255, 91] width 207 height 12
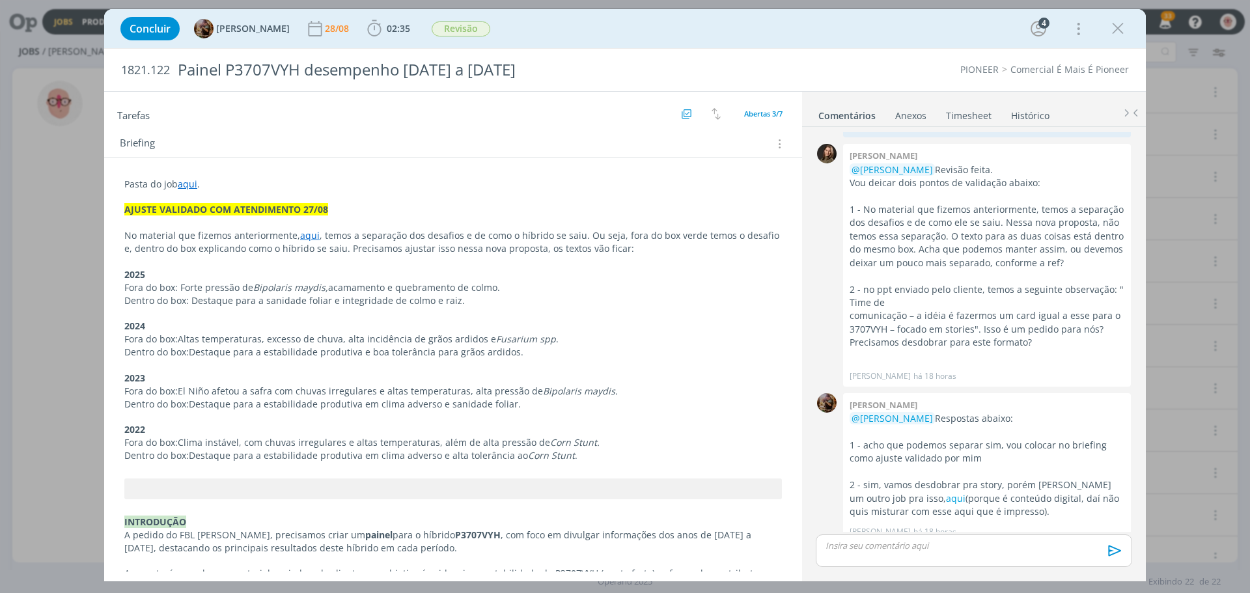
scroll to position [195, 0]
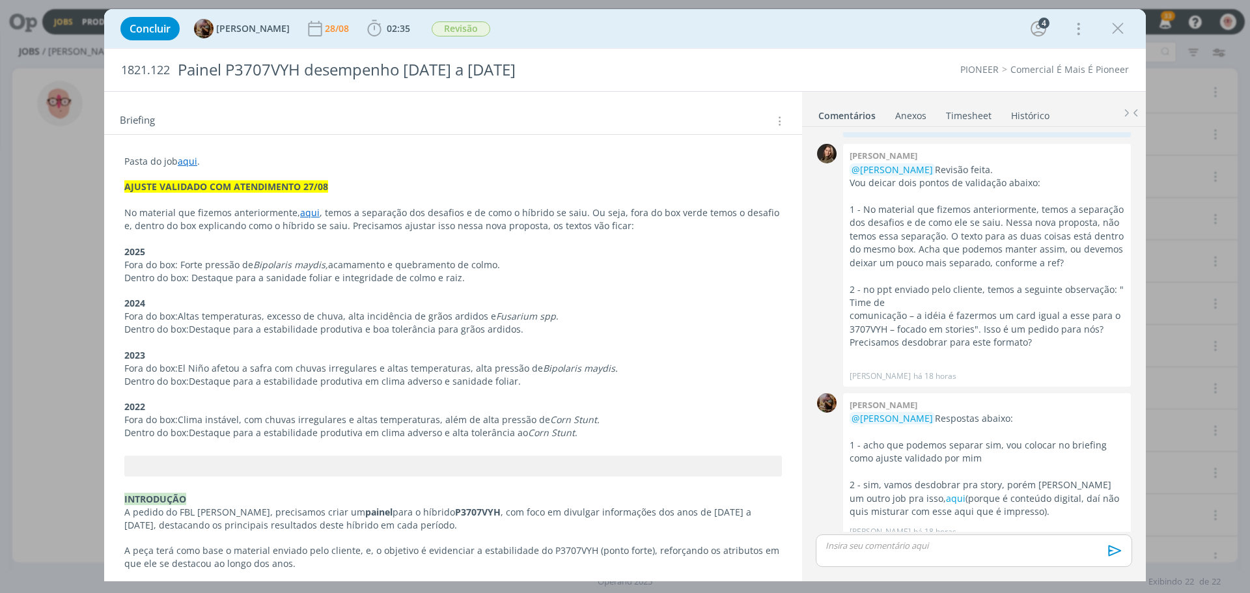
click at [307, 211] on link "aqui" at bounding box center [310, 212] width 20 height 12
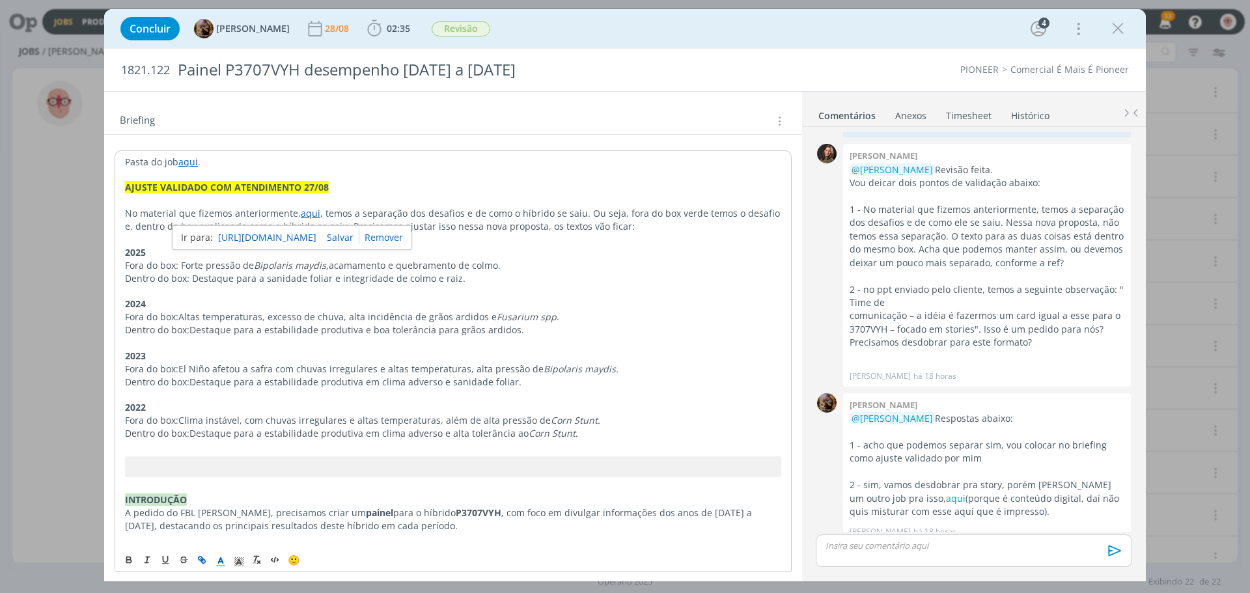
click at [300, 235] on link "[URL][DOMAIN_NAME]" at bounding box center [267, 237] width 98 height 17
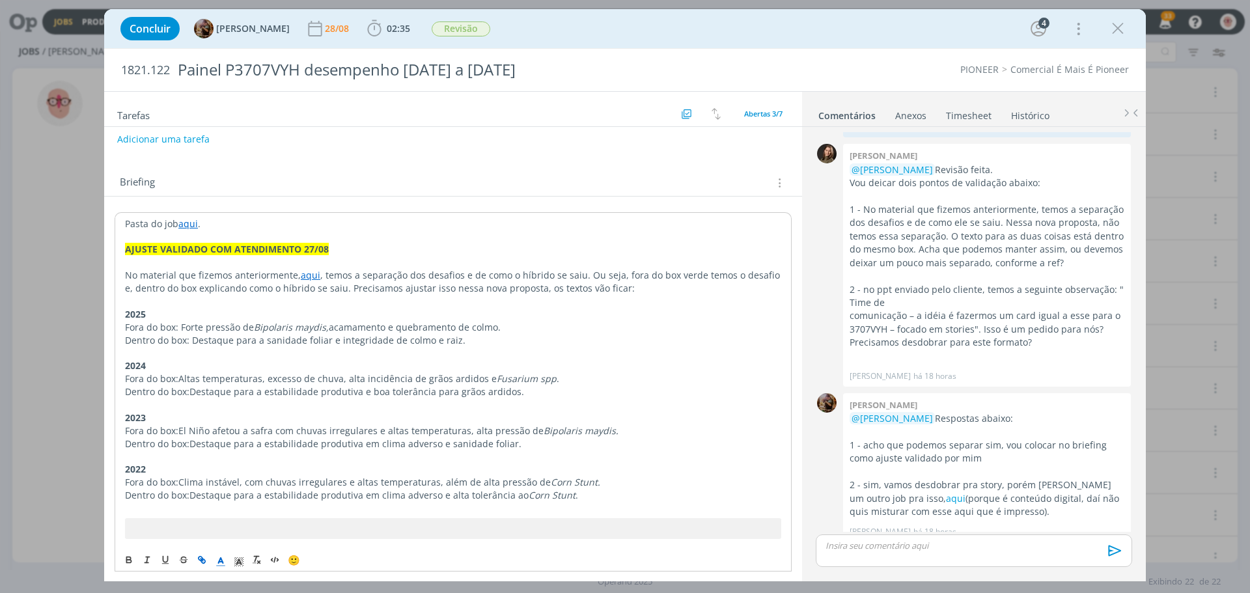
scroll to position [260, 0]
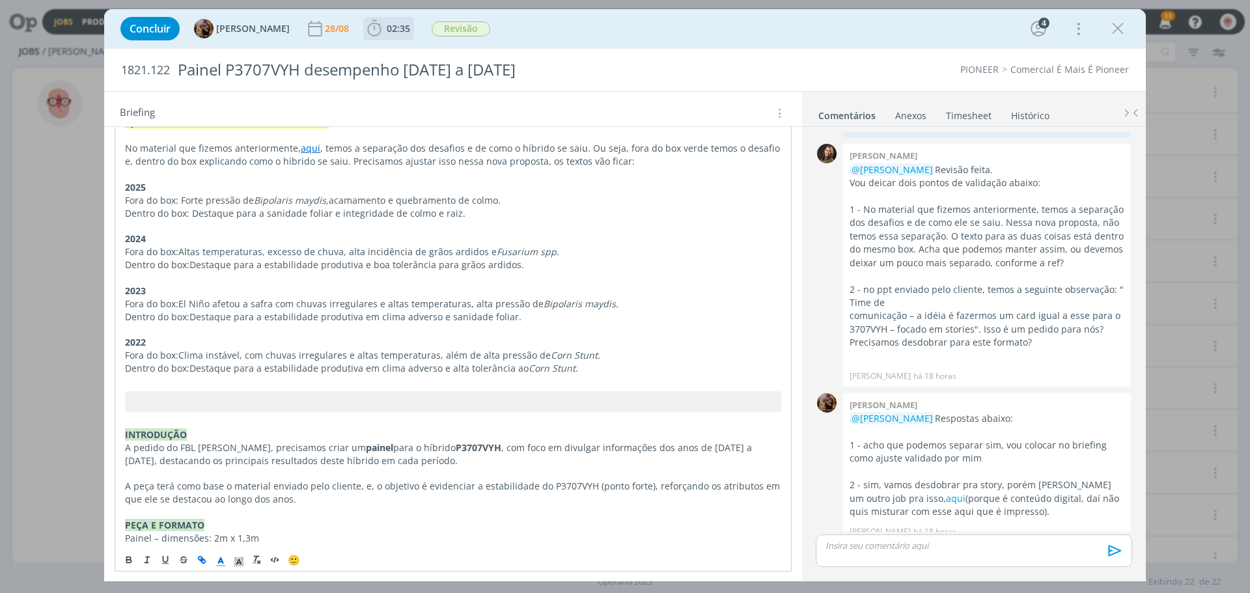
click at [383, 29] on icon "dialog" at bounding box center [375, 29] width 20 height 20
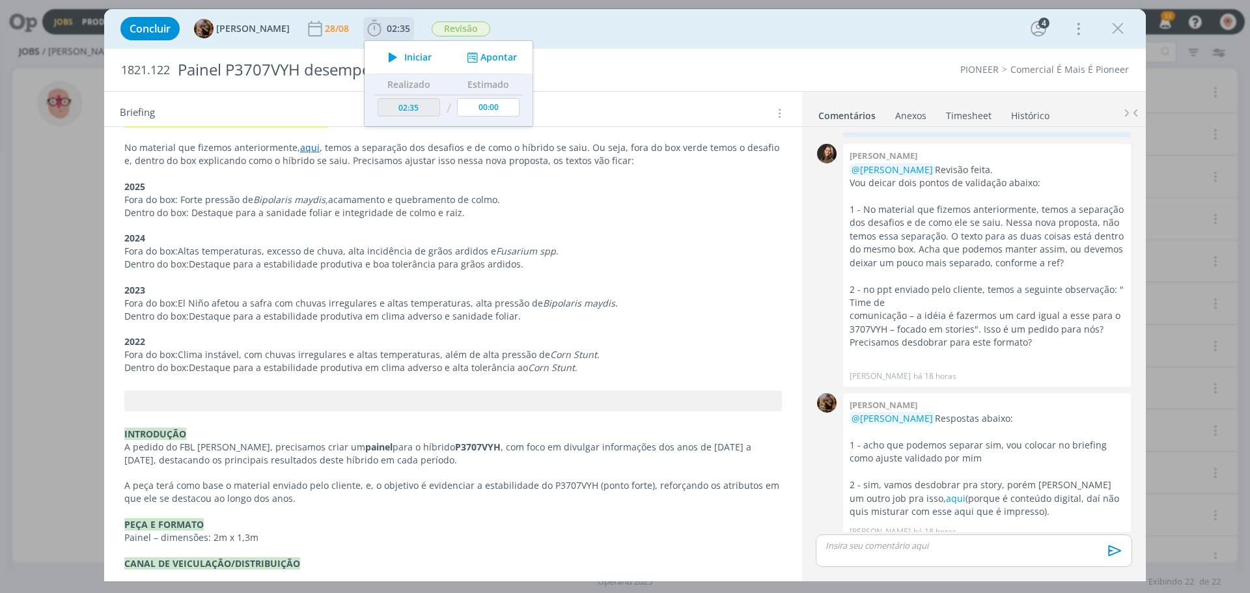
click at [400, 55] on icon "dialog" at bounding box center [393, 57] width 23 height 17
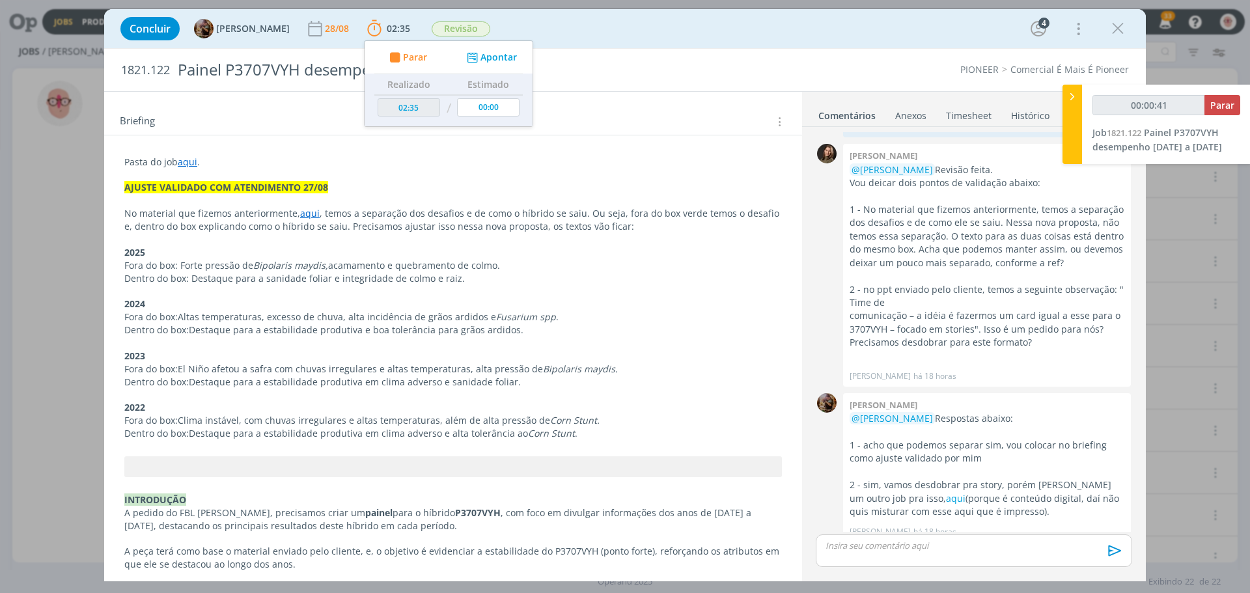
scroll to position [195, 0]
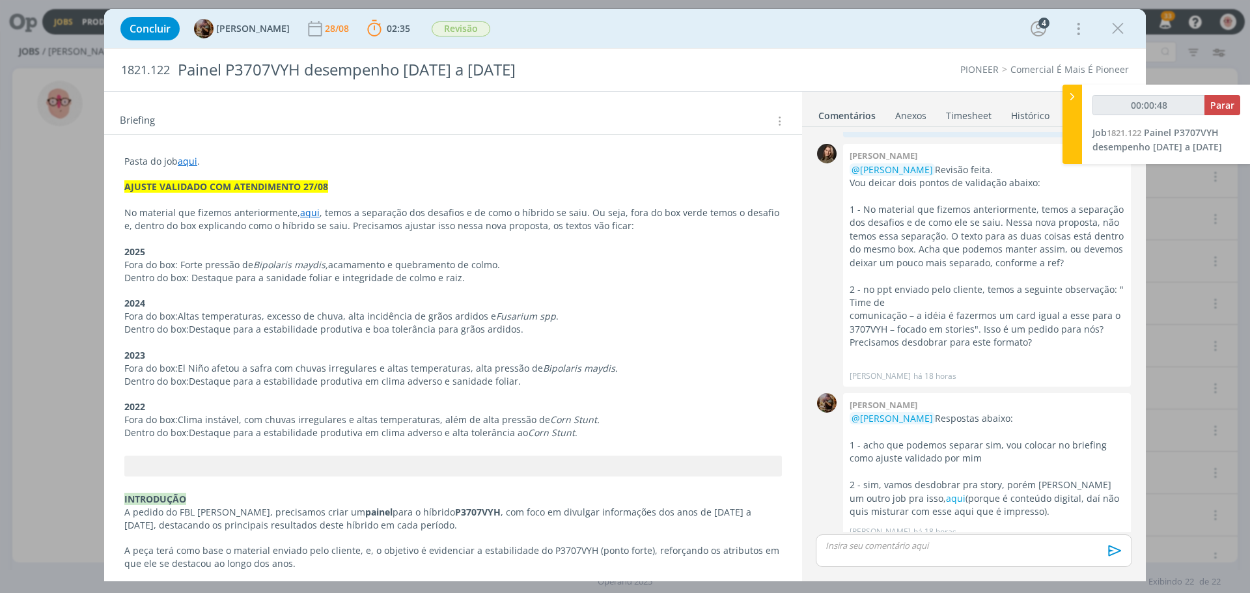
drag, startPoint x: 190, startPoint y: 277, endPoint x: 456, endPoint y: 276, distance: 266.3
click at [456, 276] on p "Dentro do box: Destaque para a sanidade foliar e integridade de colmo e raiz." at bounding box center [453, 278] width 658 height 13
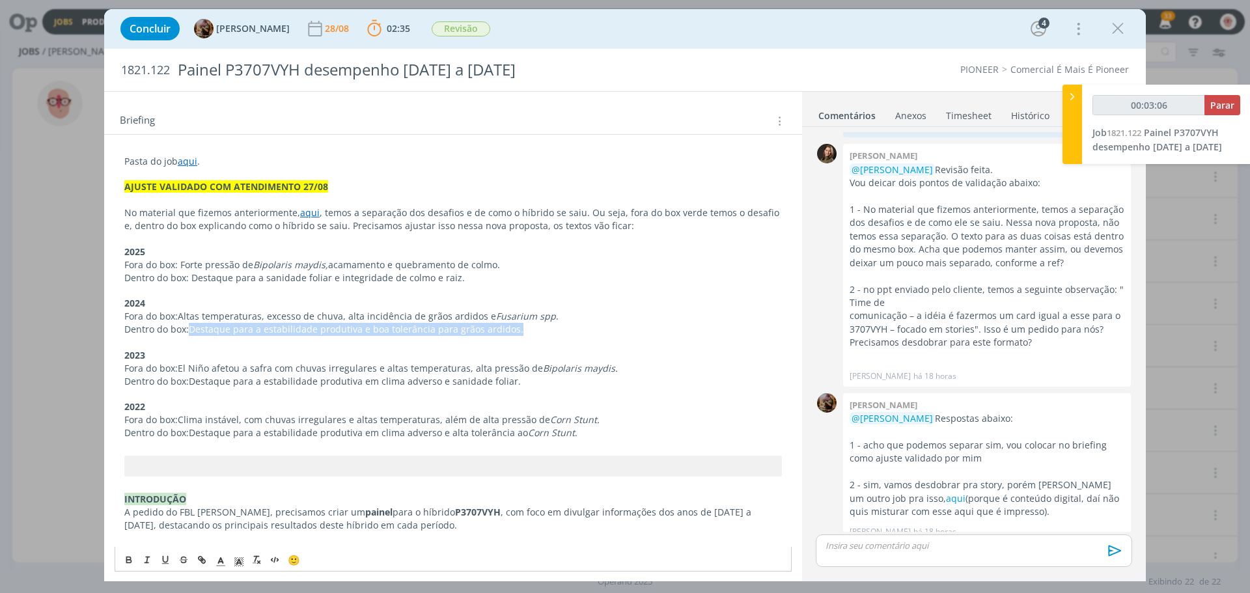
drag, startPoint x: 191, startPoint y: 329, endPoint x: 513, endPoint y: 332, distance: 321.7
click at [513, 332] on p "Dentro do box: Destaque para a estabilidade produtiva e boa tolerância para grã…" at bounding box center [453, 329] width 658 height 13
drag, startPoint x: 191, startPoint y: 383, endPoint x: 527, endPoint y: 382, distance: 336.0
click at [527, 382] on p "Dentro do box: Destaque para a estabilidade produtiva em clima adverso e sanida…" at bounding box center [453, 381] width 658 height 13
drag, startPoint x: 192, startPoint y: 432, endPoint x: 581, endPoint y: 432, distance: 388.7
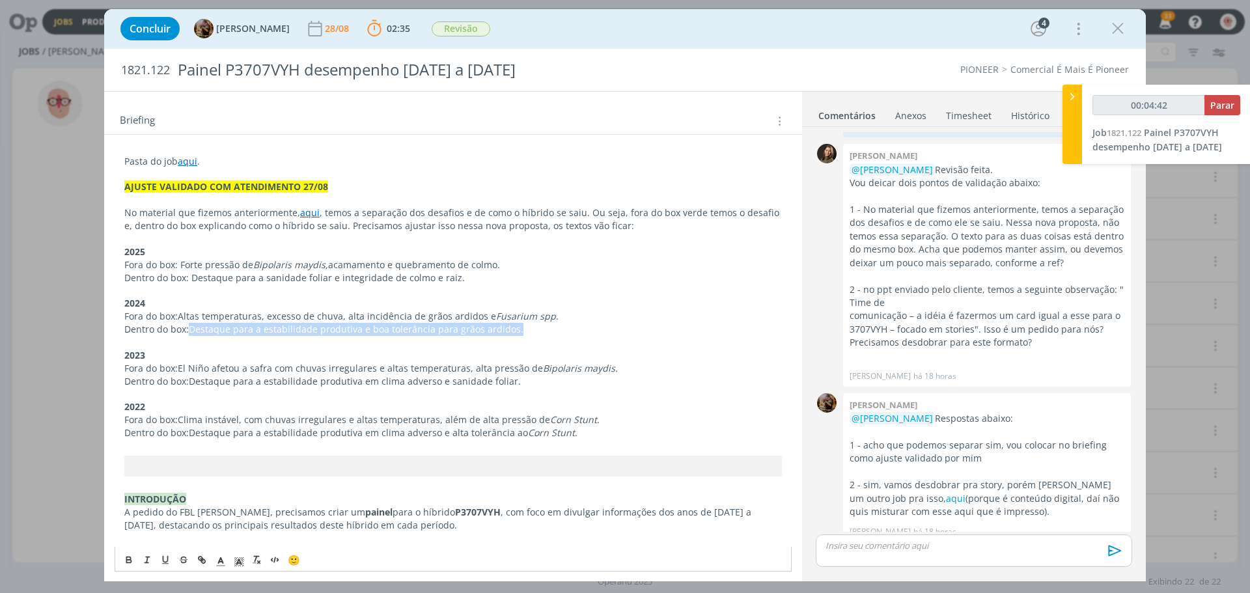
click at [581, 432] on p "Dentro do box: Destaque para a estabilidade produtiva em clima adverso e alta t…" at bounding box center [453, 432] width 658 height 13
drag, startPoint x: 182, startPoint y: 259, endPoint x: 495, endPoint y: 266, distance: 313.3
click at [495, 266] on p "Fora do box: Forte pressão de Bipolaris maydis,  acamamento e quebramento de co…" at bounding box center [453, 265] width 658 height 13
drag, startPoint x: 180, startPoint y: 318, endPoint x: 550, endPoint y: 321, distance: 369.2
click at [550, 321] on p "Fora do box: Altas temperaturas, excesso de chuva, alta incidência de grãos ard…" at bounding box center [453, 316] width 658 height 13
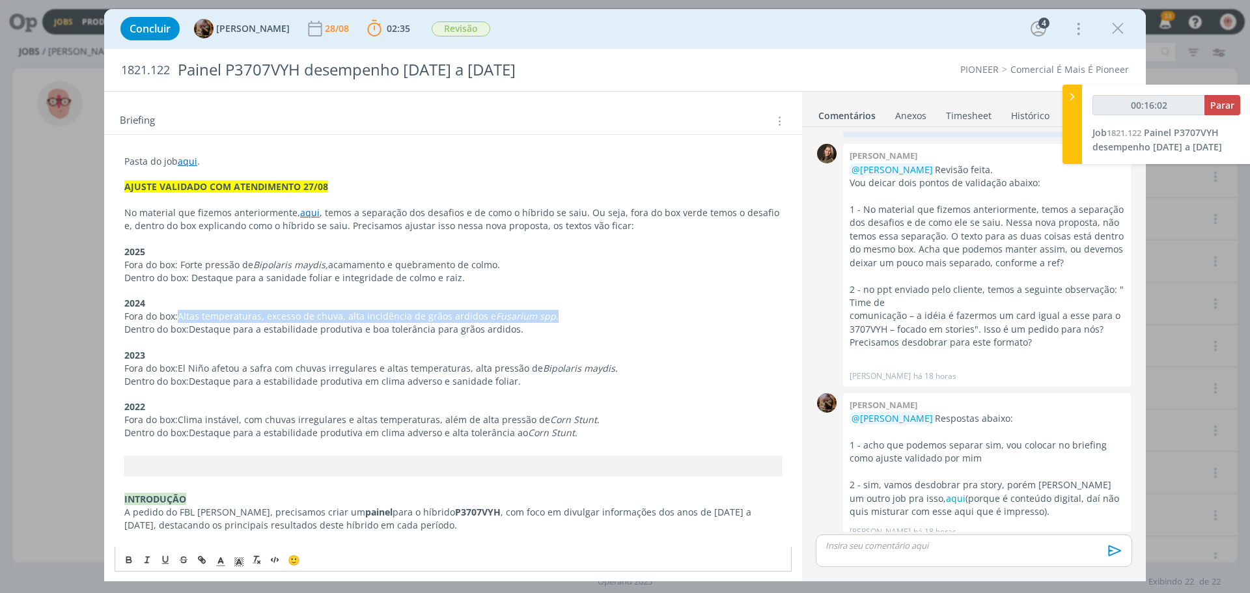
click at [240, 310] on p "Fora do box: Altas temperaturas, excesso de chuva, alta incidência de grãos ard…" at bounding box center [453, 316] width 658 height 13
drag, startPoint x: 179, startPoint y: 315, endPoint x: 552, endPoint y: 317, distance: 372.5
click at [552, 317] on p "Fora do box: Altas temperaturas, excesso de chuva, alta incidência de grãos ard…" at bounding box center [453, 316] width 658 height 13
drag, startPoint x: 180, startPoint y: 367, endPoint x: 611, endPoint y: 365, distance: 431.7
click at [611, 365] on p "Fora do box: El Niño afetou a safra com chuvas irregulares e altas temperaturas…" at bounding box center [453, 368] width 658 height 13
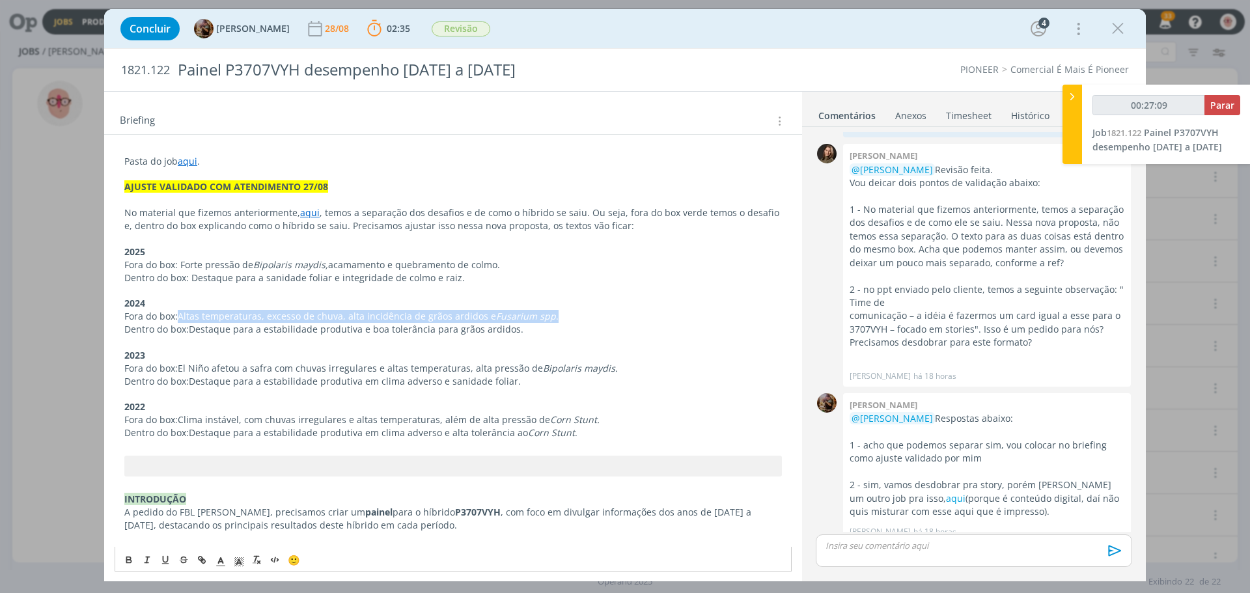
drag, startPoint x: 179, startPoint y: 422, endPoint x: 591, endPoint y: 417, distance: 411.6
click at [591, 417] on p "Fora do box: Clima instável, com chuvas irregulares e altas temperaturas, além …" at bounding box center [453, 419] width 658 height 13
click at [1218, 105] on span "Parar" at bounding box center [1222, 105] width 24 height 12
type input "00:29:00"
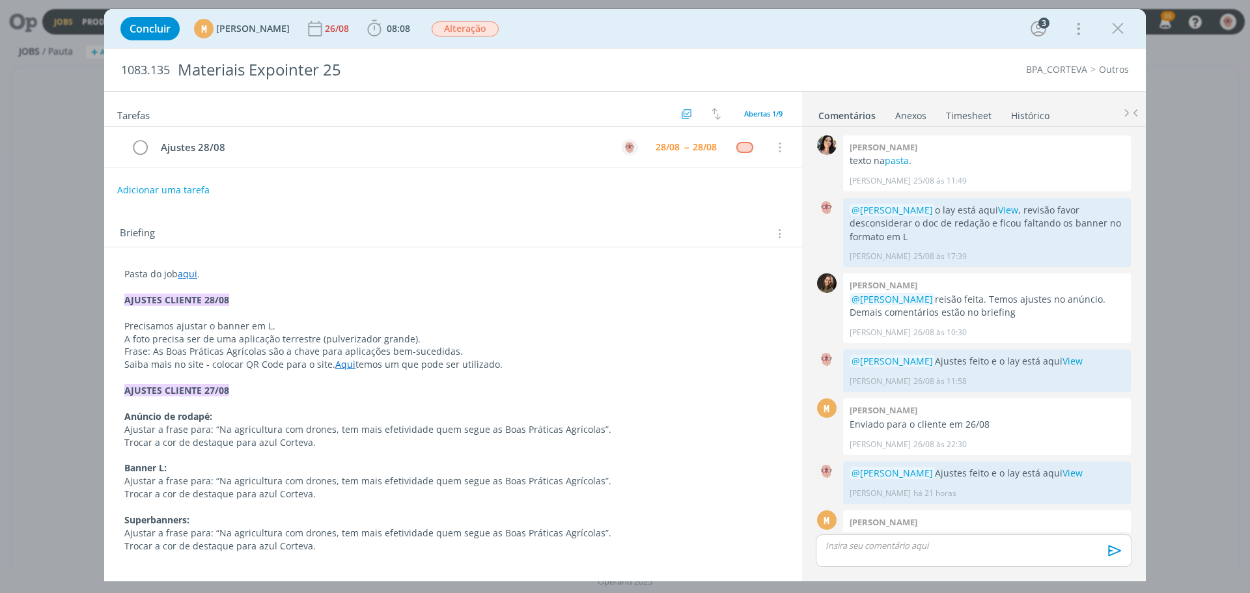
scroll to position [38, 0]
